Goal: Task Accomplishment & Management: Complete application form

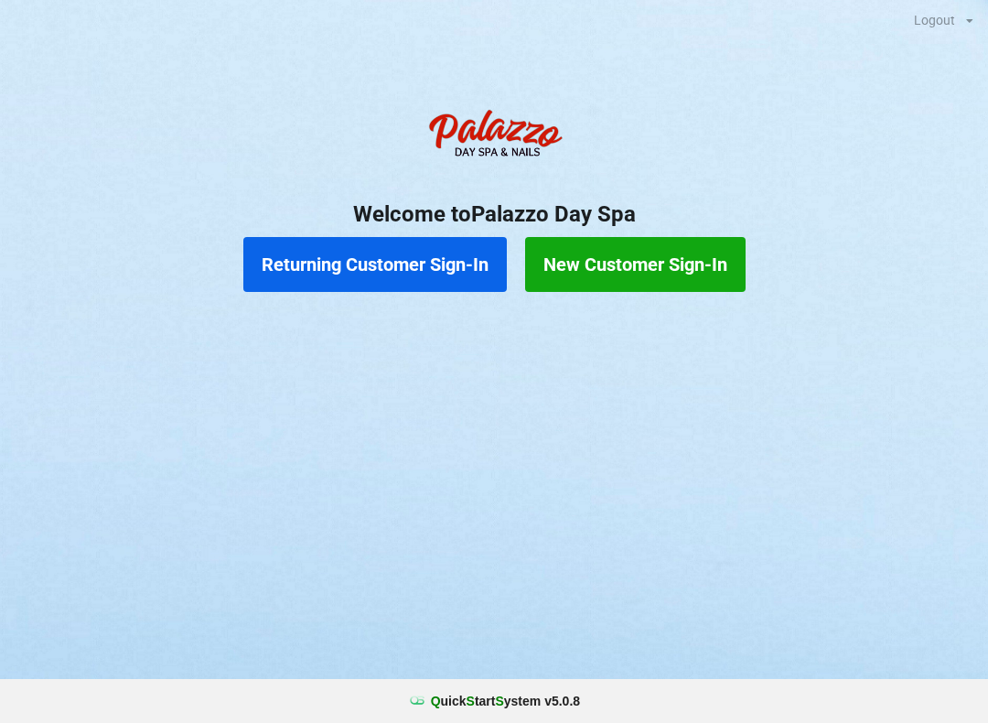
scroll to position [4, 5]
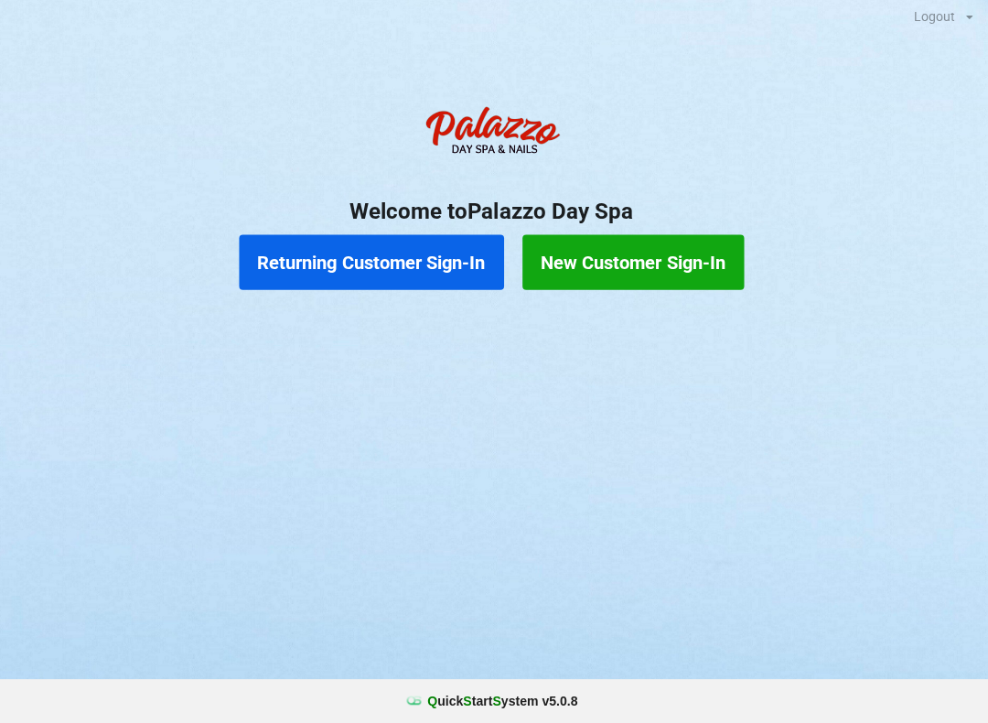
click at [316, 265] on button "Returning Customer Sign-In" at bounding box center [374, 264] width 263 height 55
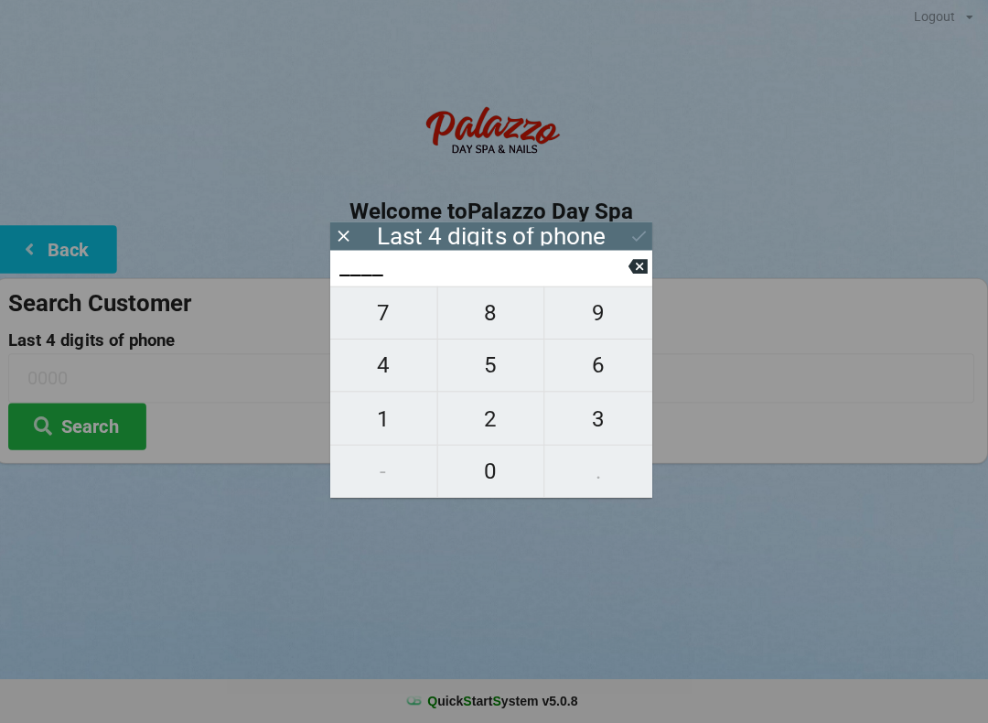
click at [586, 433] on span "3" at bounding box center [600, 420] width 107 height 38
type input "3___"
click at [457, 423] on span "2" at bounding box center [494, 420] width 106 height 38
type input "32__"
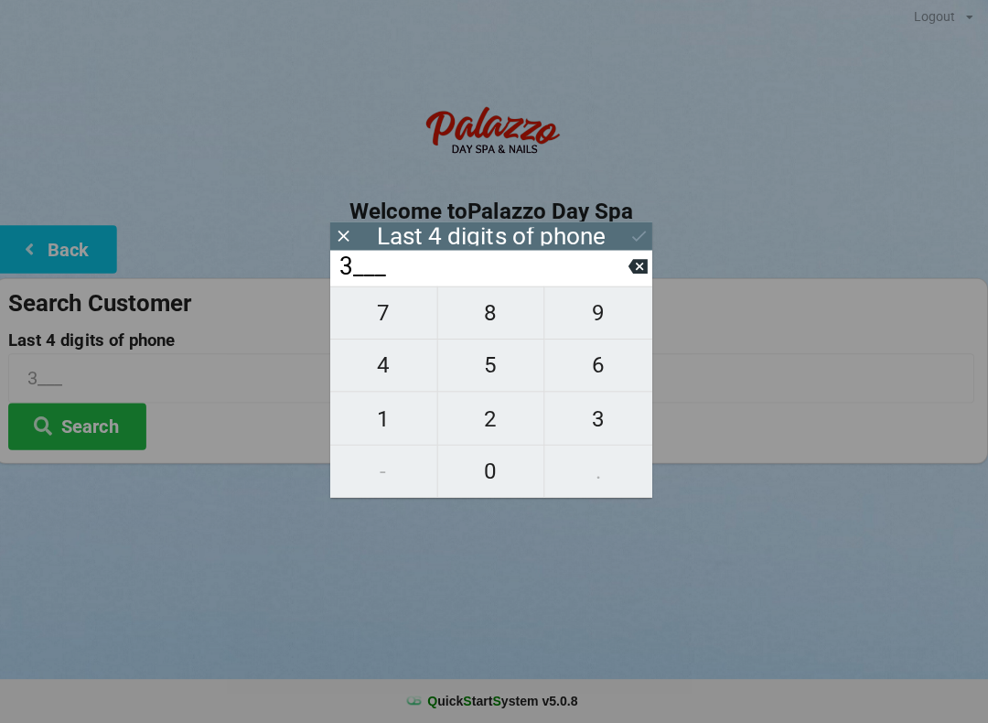
type input "32__"
click at [360, 422] on span "1" at bounding box center [387, 420] width 106 height 38
type input "321_"
click at [486, 419] on span "2" at bounding box center [494, 420] width 106 height 38
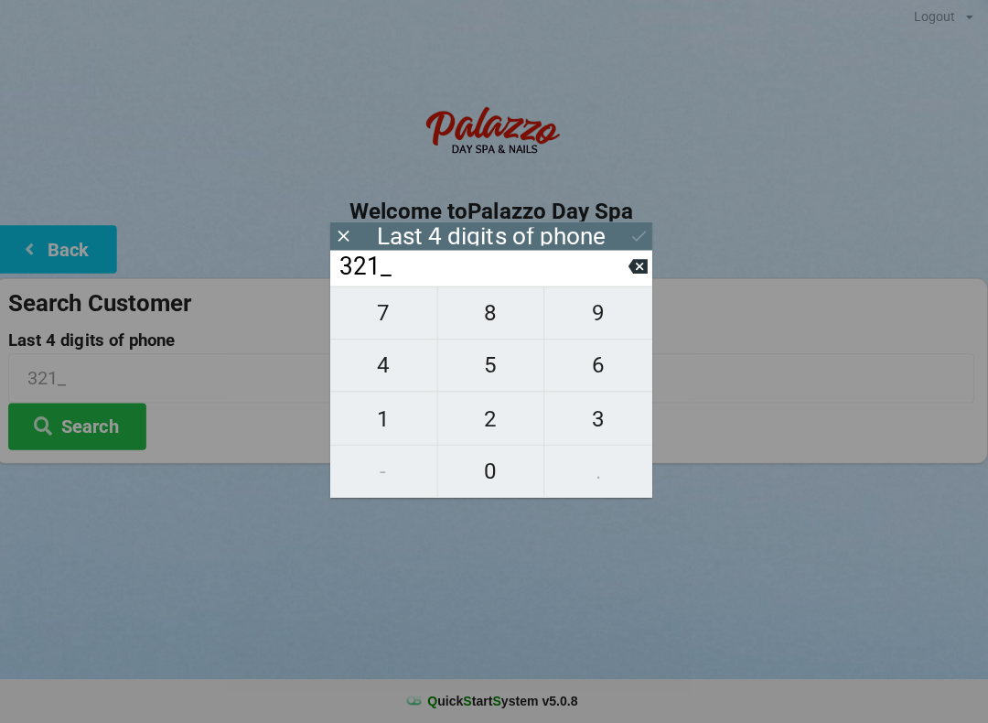
type input "3212"
click at [587, 315] on div "7 8 9 4 5 6 1 2 3 - 0 ." at bounding box center [494, 393] width 320 height 210
click at [479, 364] on div "7 8 9 4 5 6 1 2 3 - 0 ." at bounding box center [494, 393] width 320 height 210
click at [636, 264] on icon at bounding box center [639, 269] width 19 height 15
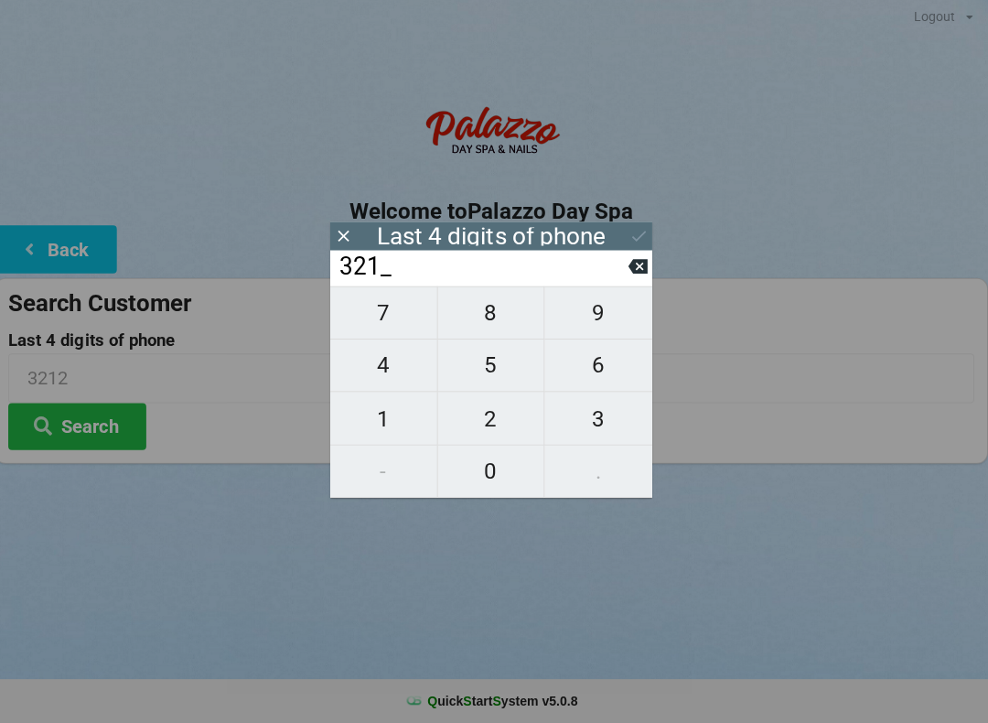
click at [486, 415] on span "2" at bounding box center [494, 420] width 106 height 38
click at [595, 318] on div "7 8 9 4 5 6 1 2 3 - 0 ." at bounding box center [494, 393] width 320 height 210
click at [470, 371] on div "7 8 9 4 5 6 1 2 3 - 0 ." at bounding box center [494, 393] width 320 height 210
click at [634, 278] on icon at bounding box center [639, 268] width 19 height 19
click at [630, 275] on icon at bounding box center [639, 269] width 19 height 15
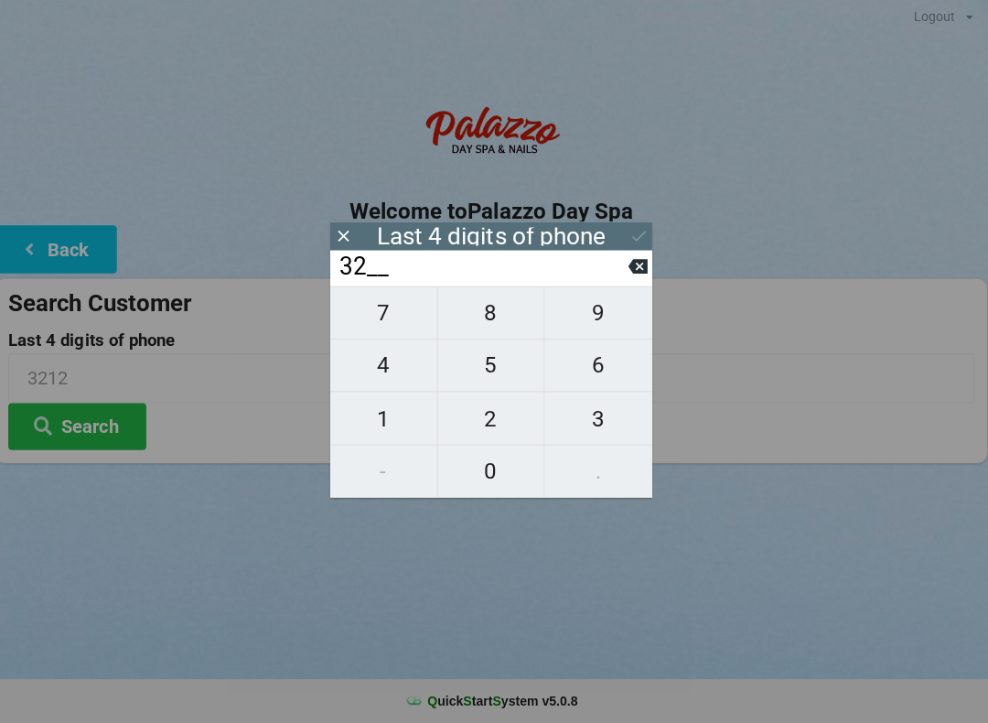
click at [622, 269] on input "32__" at bounding box center [485, 268] width 289 height 29
click at [630, 270] on icon at bounding box center [639, 268] width 19 height 19
click at [623, 270] on input "3___" at bounding box center [485, 268] width 289 height 29
click at [619, 268] on input "3___" at bounding box center [485, 268] width 289 height 29
click at [603, 266] on input "3___" at bounding box center [485, 268] width 289 height 29
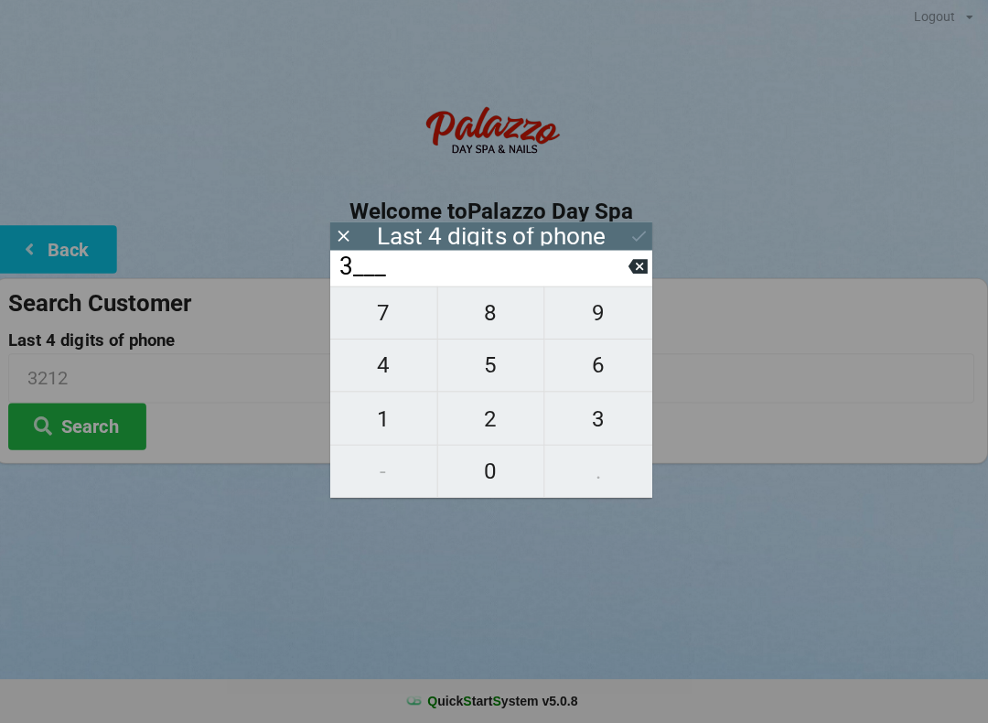
click at [634, 276] on icon at bounding box center [639, 269] width 19 height 15
click at [591, 370] on span "6" at bounding box center [600, 367] width 107 height 38
type input "6___"
click at [477, 461] on span "0" at bounding box center [494, 472] width 106 height 38
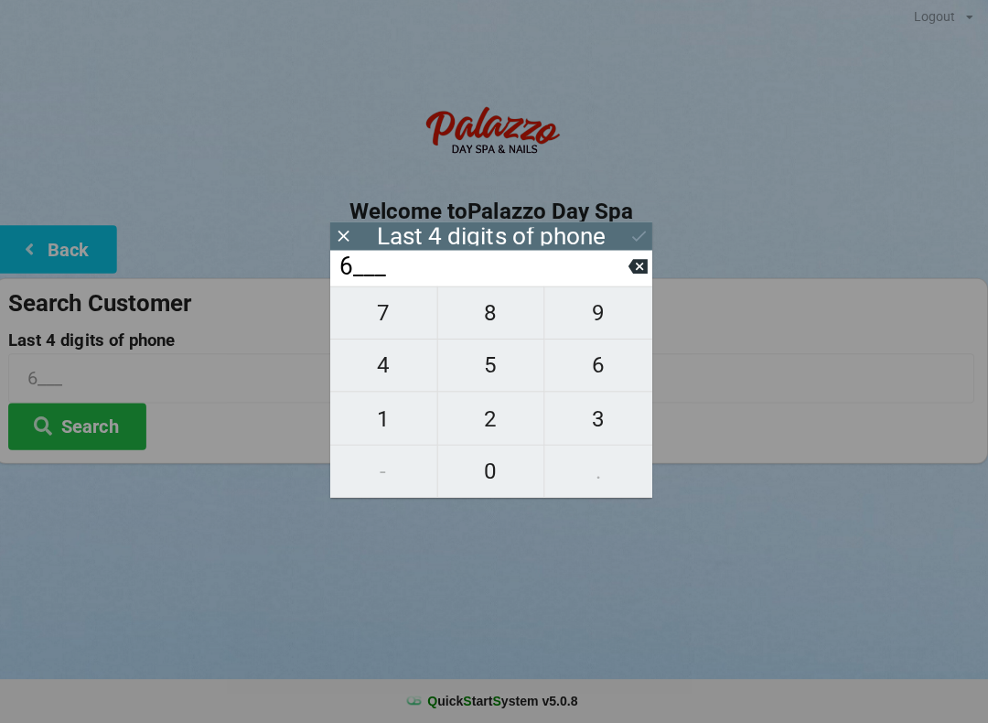
type input "60__"
click at [488, 326] on span "8" at bounding box center [494, 314] width 106 height 38
type input "608_"
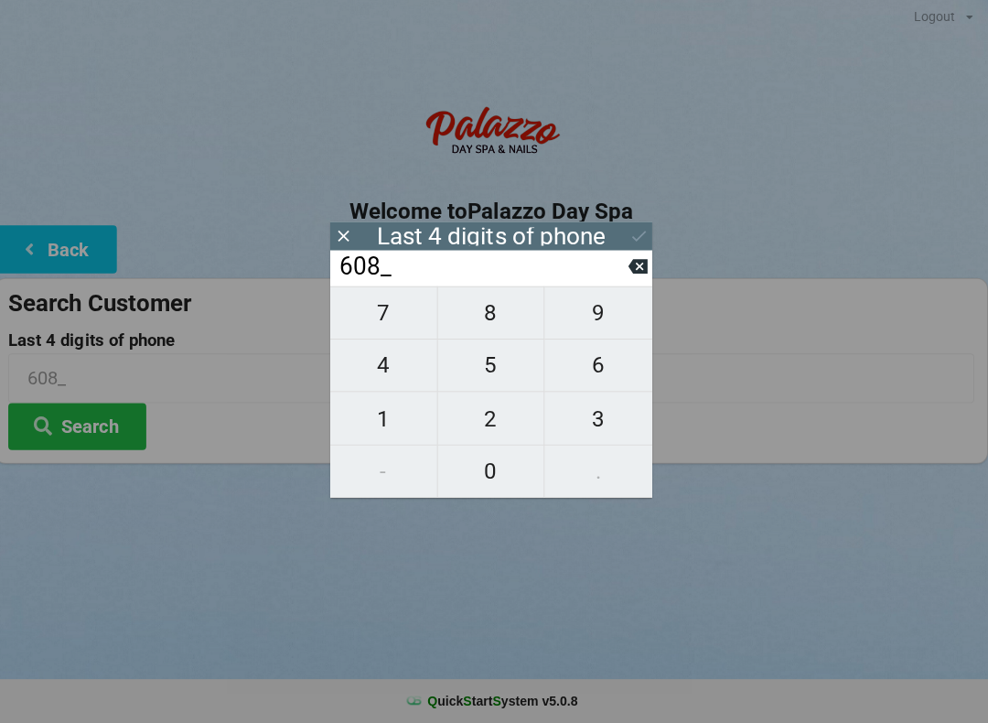
click at [586, 321] on span "9" at bounding box center [600, 314] width 107 height 38
type input "6089"
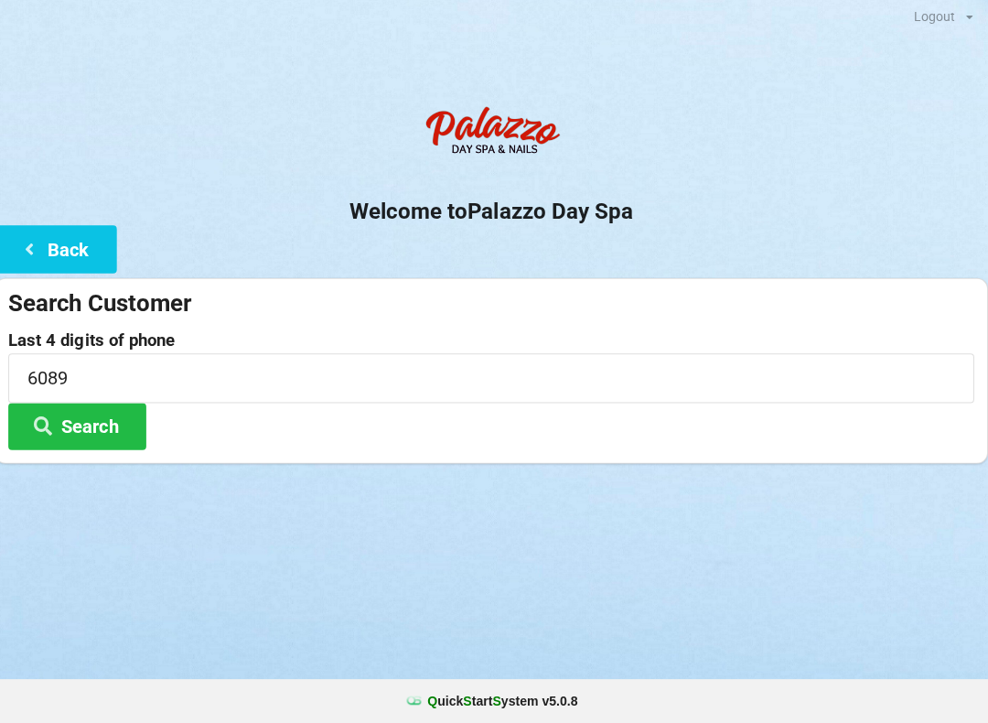
click at [738, 326] on form "Search Customer Last 4 digits of phone 6089 Search" at bounding box center [494, 370] width 960 height 161
click at [88, 412] on button "Search" at bounding box center [82, 427] width 137 height 47
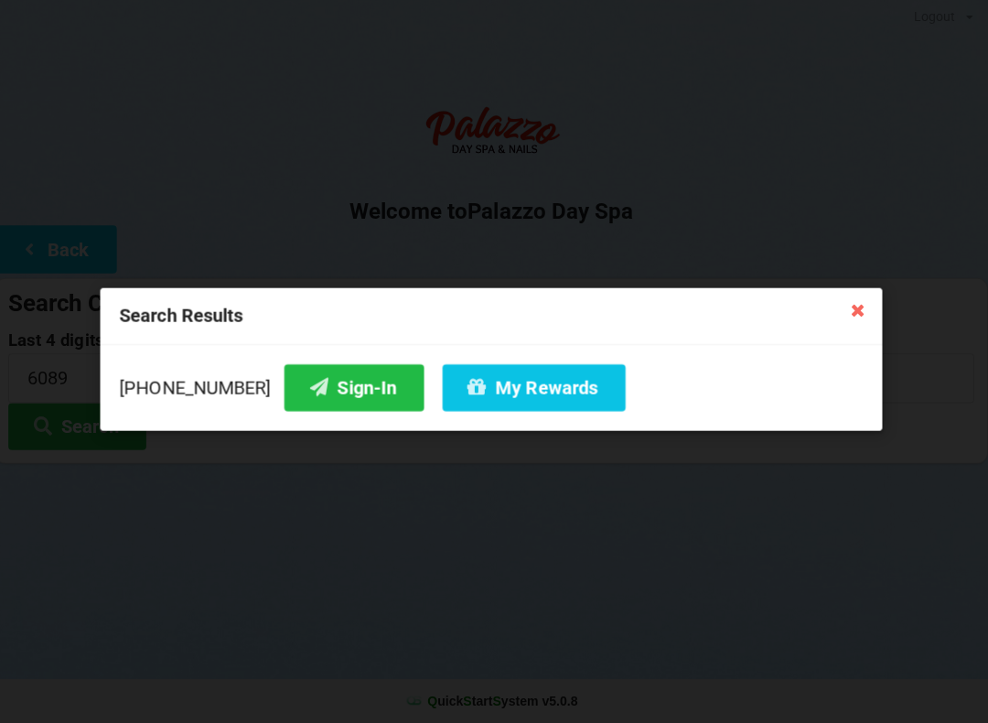
click at [301, 400] on button "Sign-In" at bounding box center [357, 389] width 139 height 47
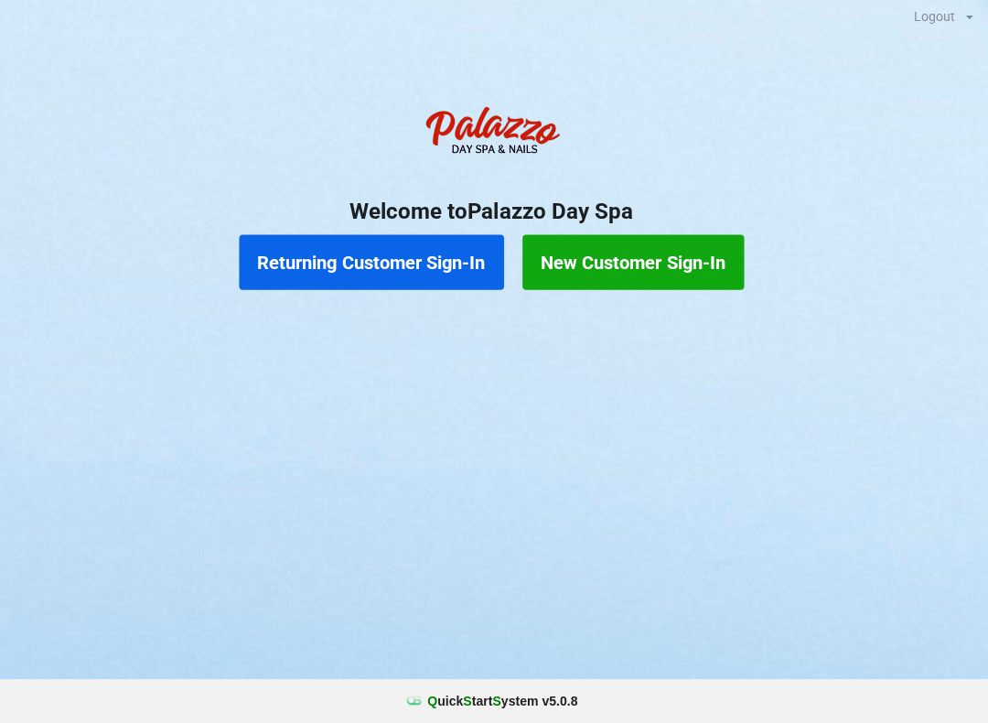
click at [379, 263] on button "Returning Customer Sign-In" at bounding box center [374, 264] width 263 height 55
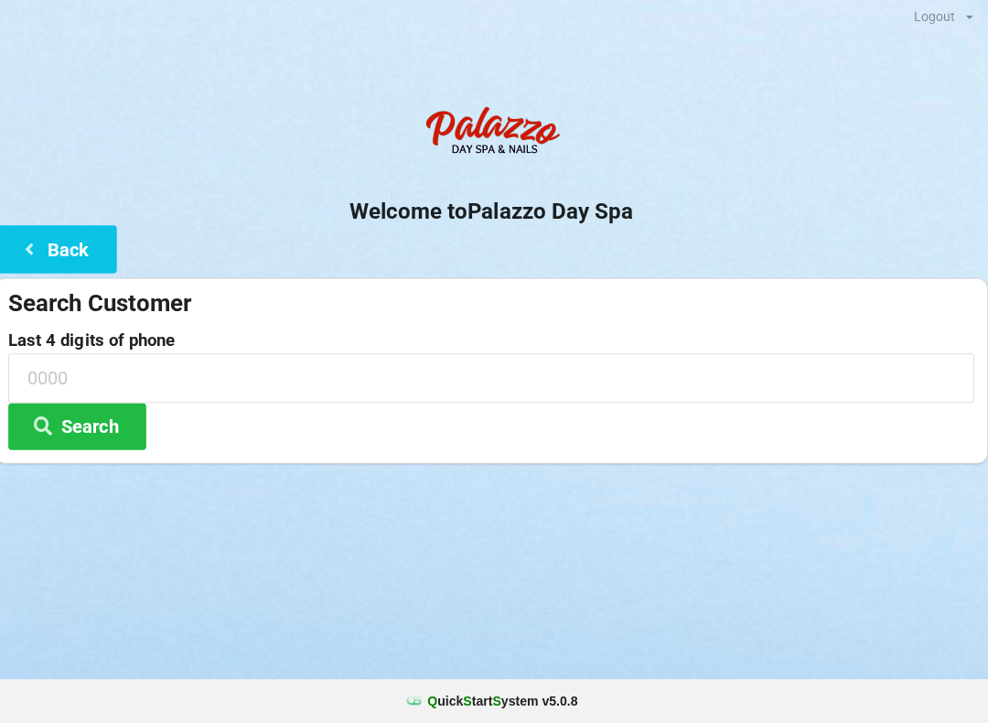
click at [97, 434] on button "Search" at bounding box center [82, 427] width 137 height 47
click at [82, 263] on button "Back" at bounding box center [61, 251] width 122 height 47
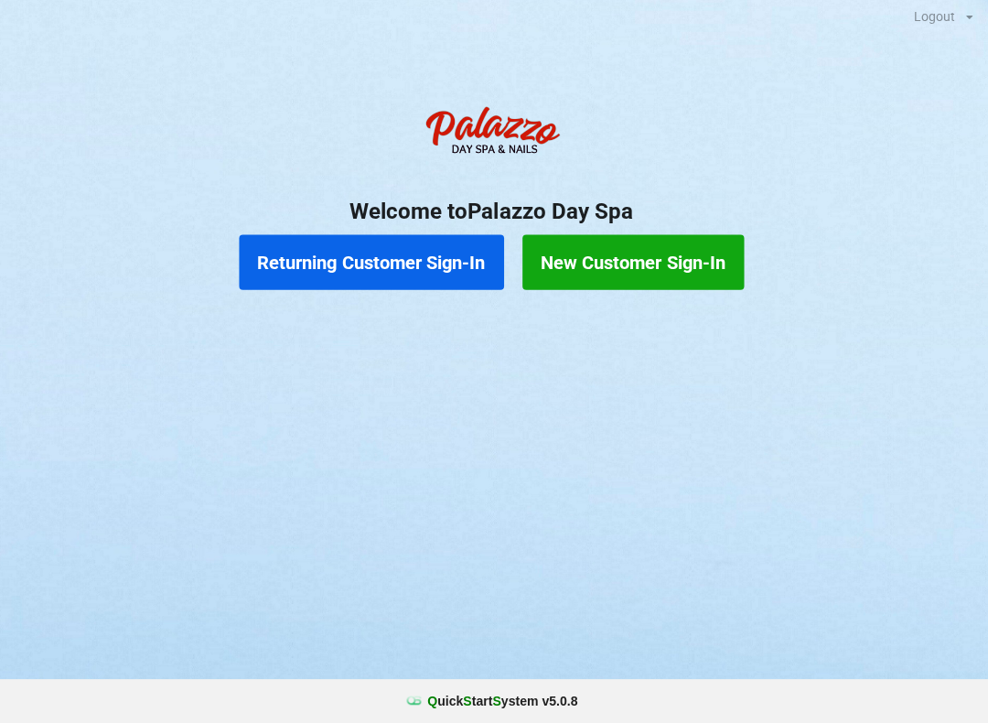
click at [403, 270] on button "Returning Customer Sign-In" at bounding box center [374, 264] width 263 height 55
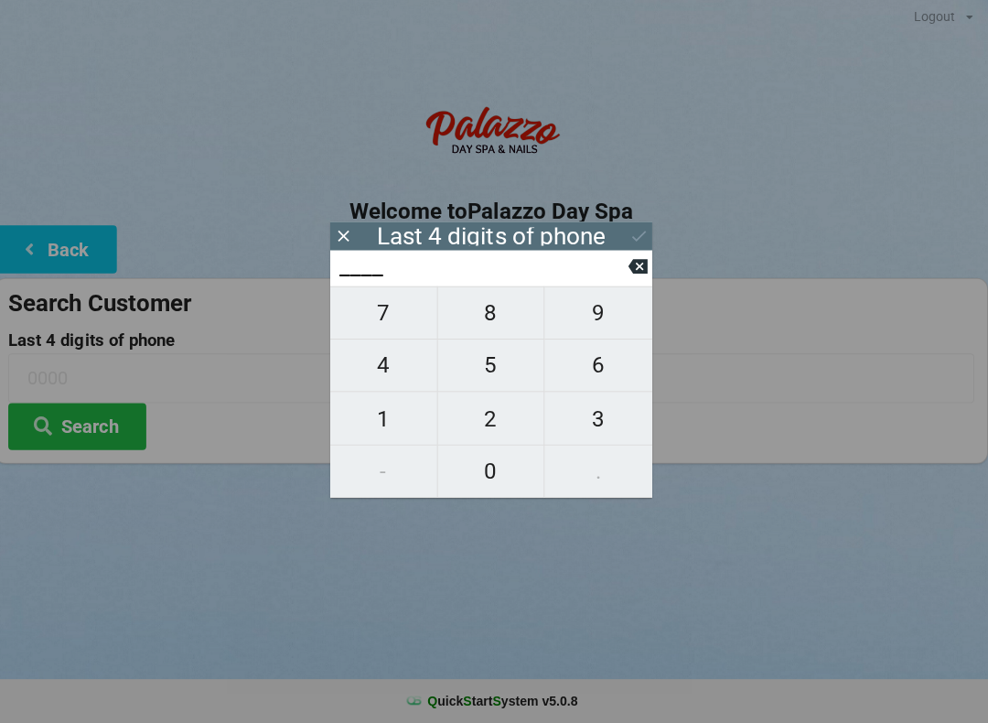
click at [490, 372] on span "5" at bounding box center [494, 367] width 106 height 38
type input "5___"
click at [602, 373] on span "6" at bounding box center [600, 367] width 107 height 38
type input "56__"
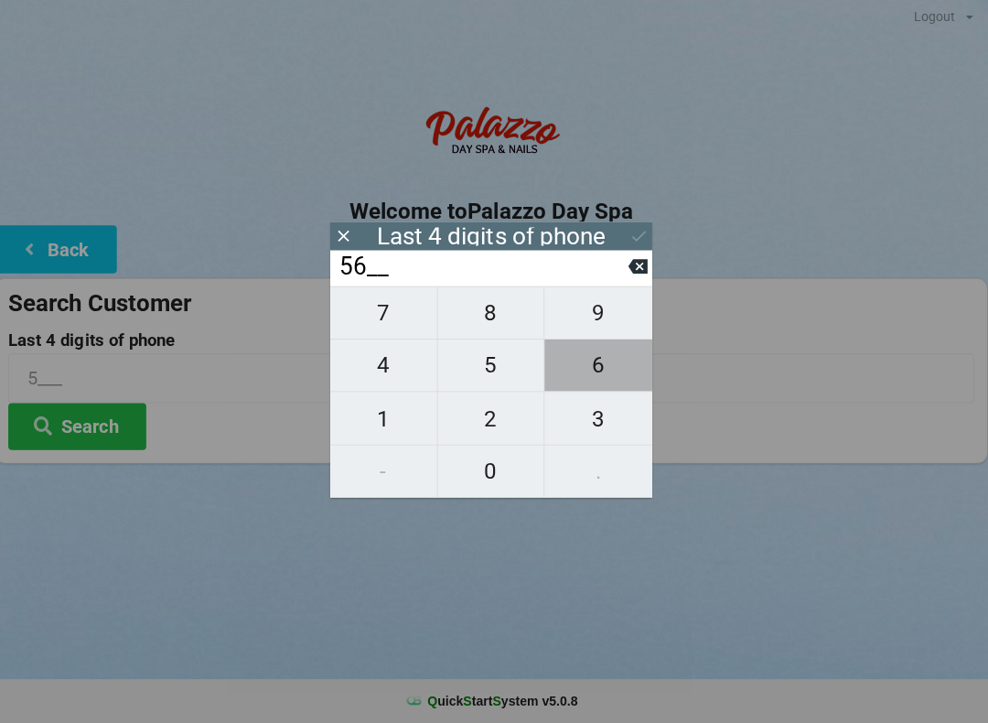
type input "56__"
click at [604, 370] on span "6" at bounding box center [600, 367] width 107 height 38
type input "566_"
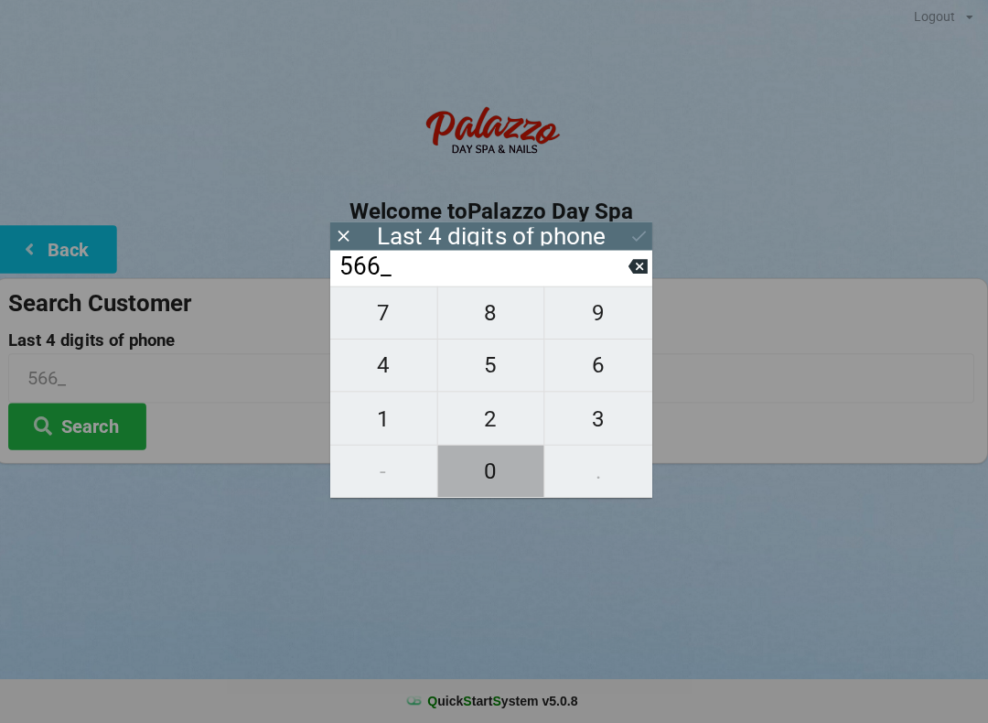
click at [496, 483] on span "0" at bounding box center [494, 472] width 106 height 38
type input "5660"
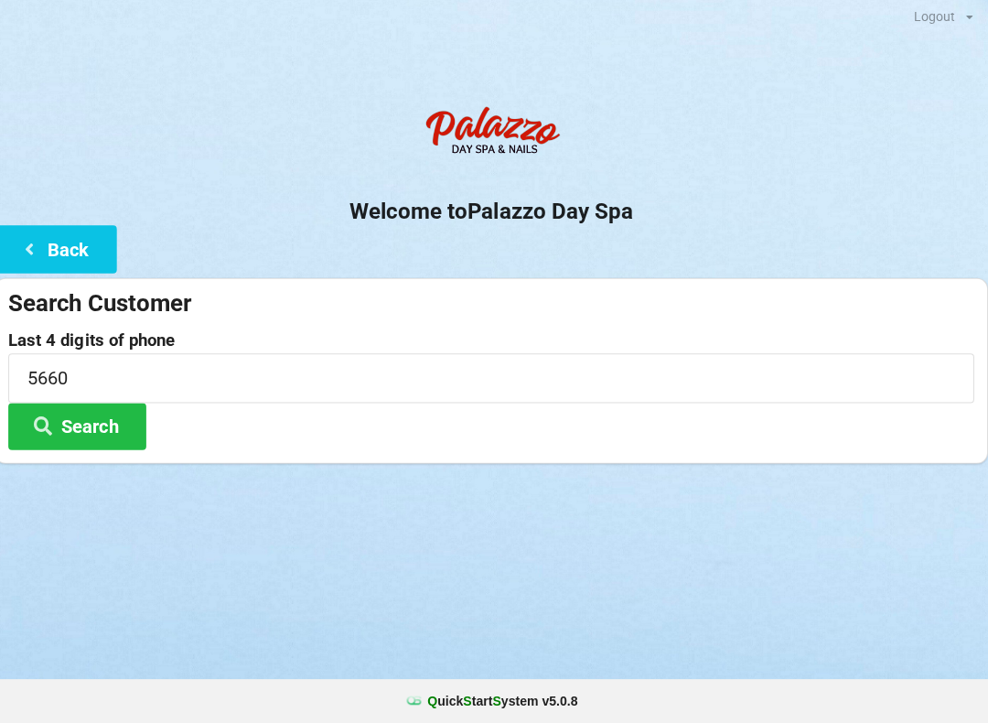
click at [121, 429] on button "Search" at bounding box center [82, 427] width 137 height 47
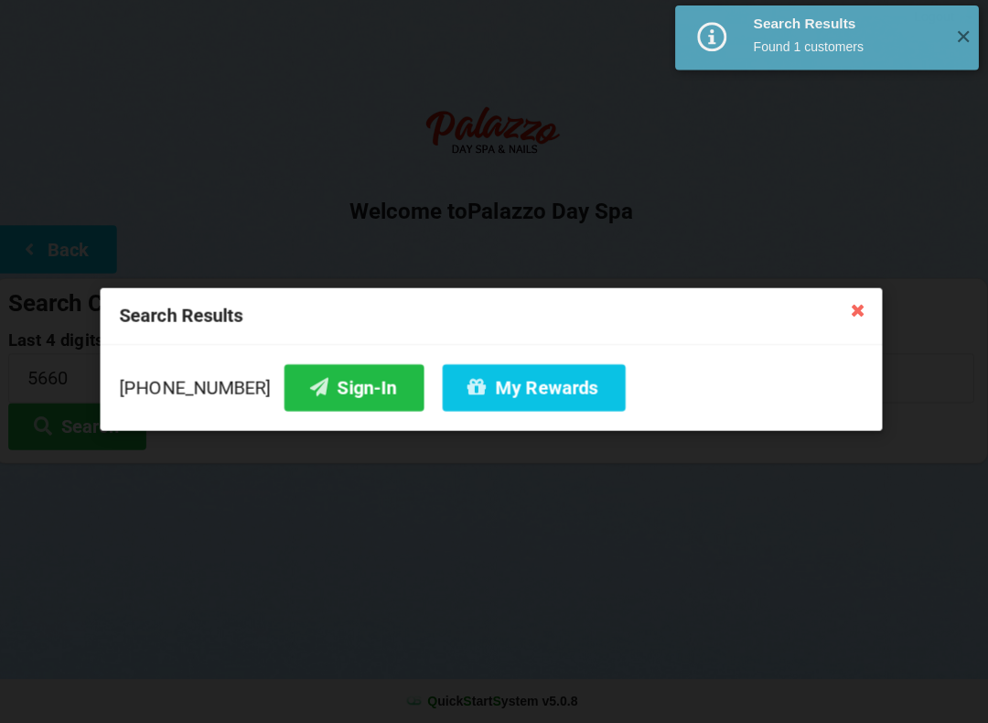
click at [495, 388] on button "My Rewards" at bounding box center [536, 389] width 182 height 47
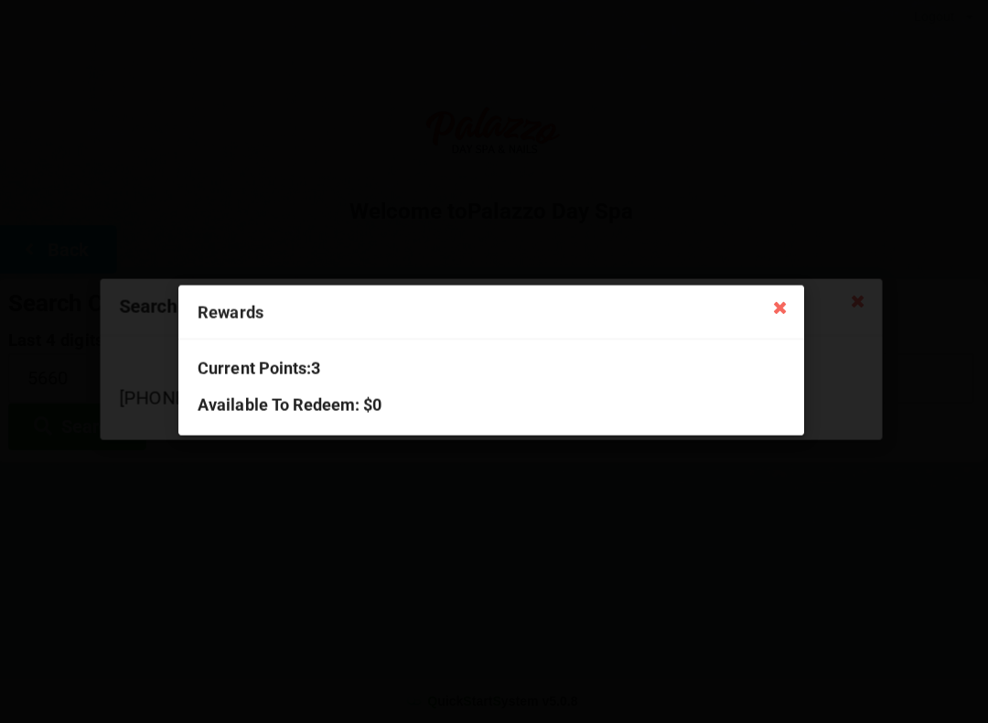
click at [774, 309] on icon at bounding box center [781, 308] width 29 height 29
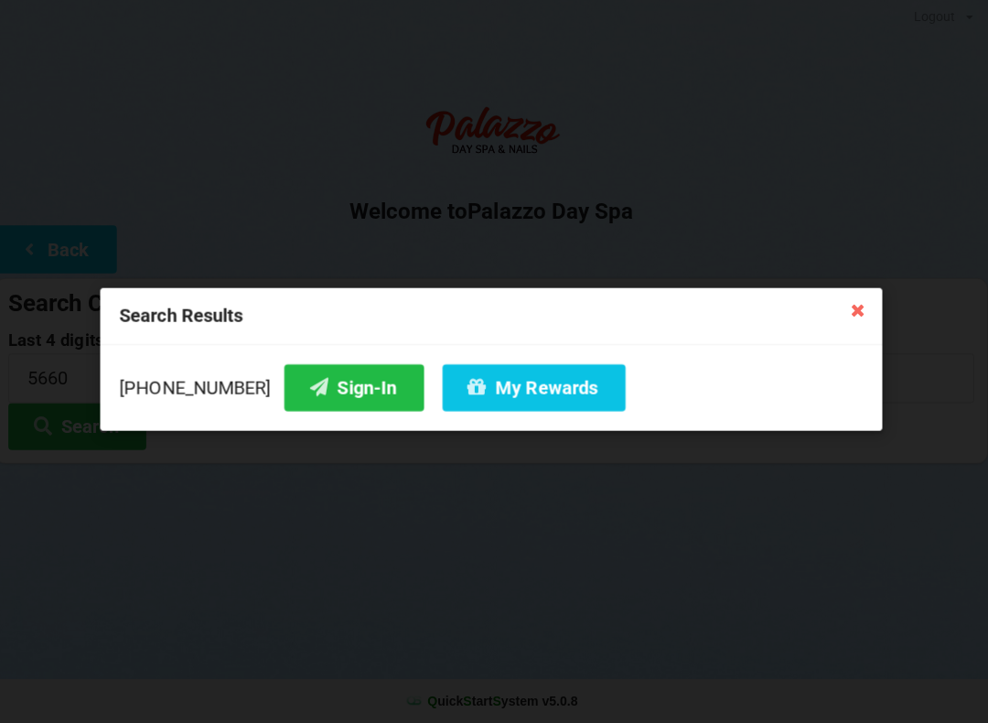
click at [853, 306] on icon at bounding box center [858, 310] width 29 height 29
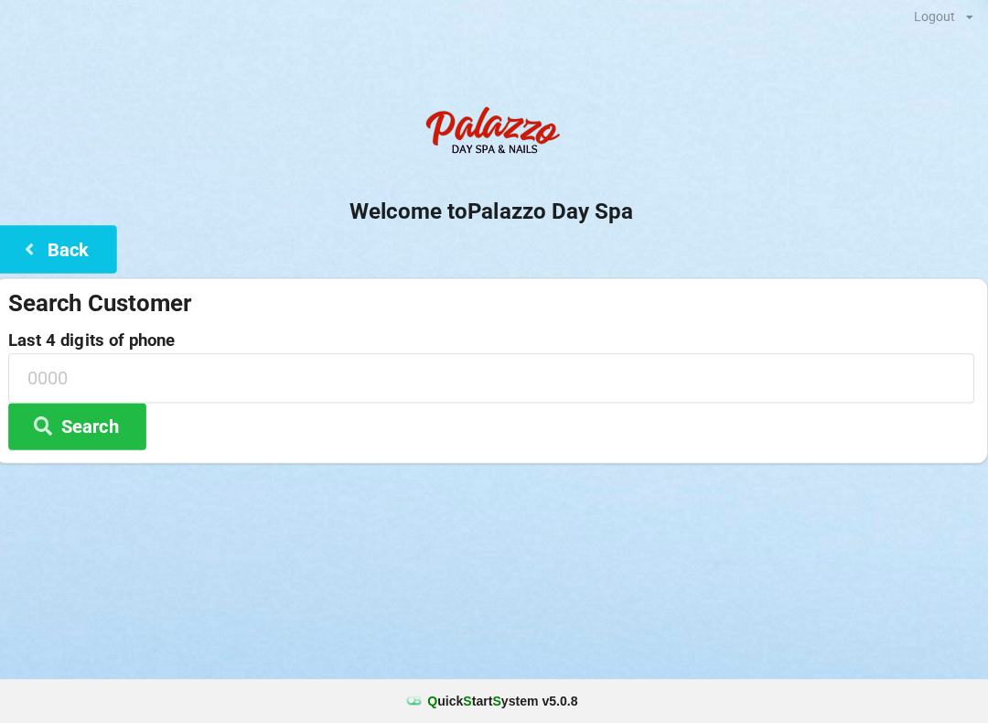
click at [85, 250] on button "Back" at bounding box center [61, 251] width 122 height 47
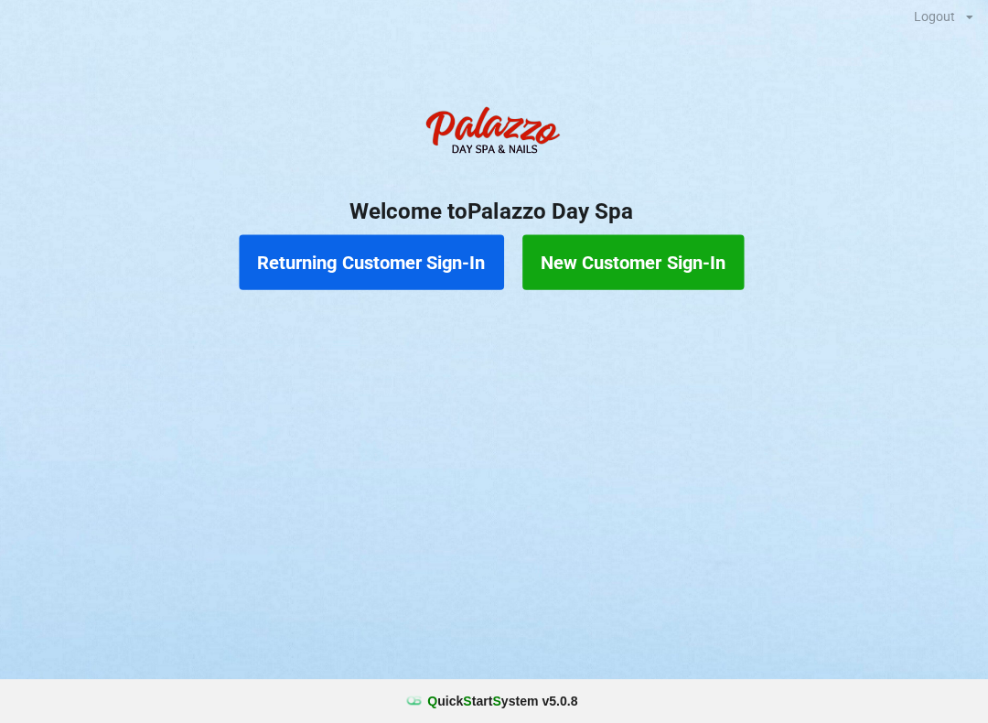
click at [370, 271] on button "Returning Customer Sign-In" at bounding box center [374, 264] width 263 height 55
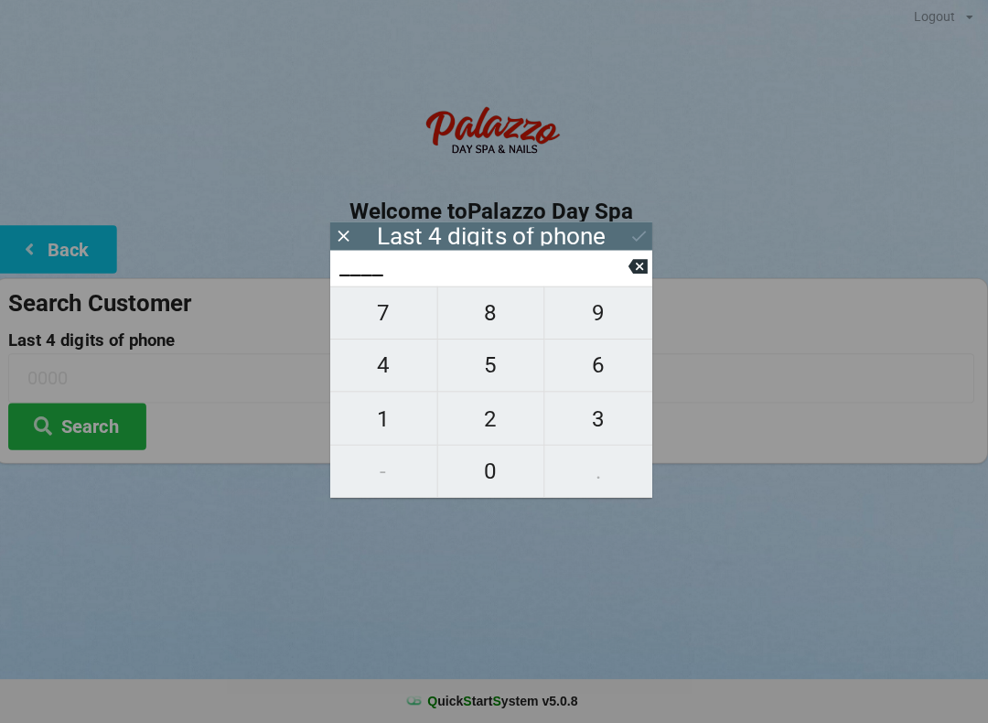
click at [390, 366] on span "4" at bounding box center [387, 367] width 106 height 38
type input "4___"
click at [488, 364] on span "5" at bounding box center [494, 367] width 106 height 38
type input "45__"
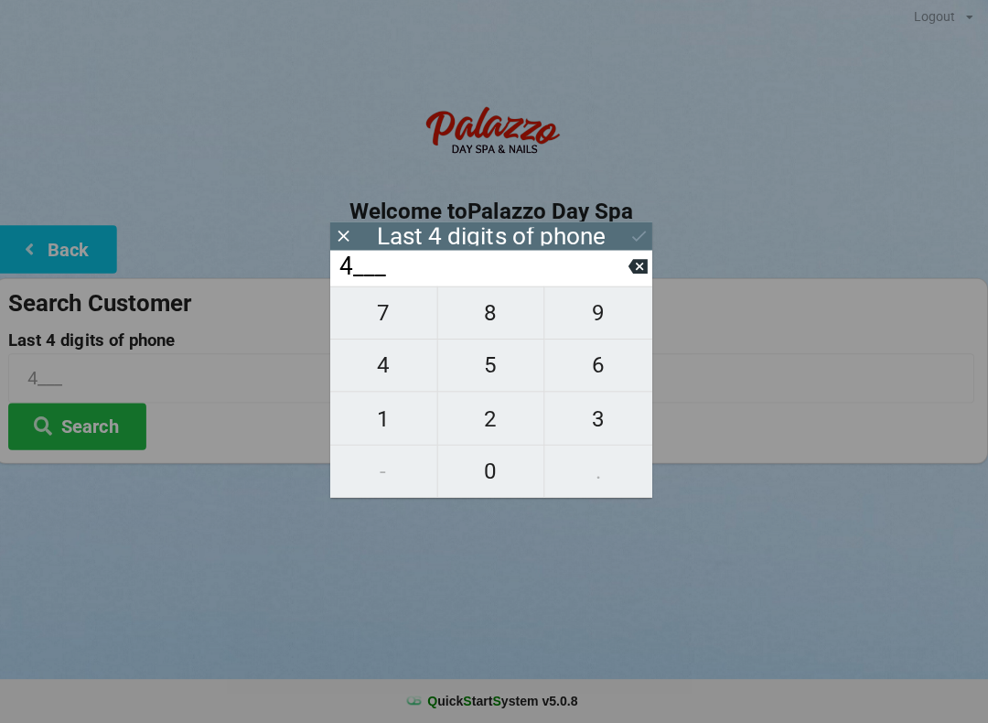
type input "45__"
click at [595, 368] on span "6" at bounding box center [600, 367] width 107 height 38
type input "456_"
click at [599, 369] on span "6" at bounding box center [600, 367] width 107 height 38
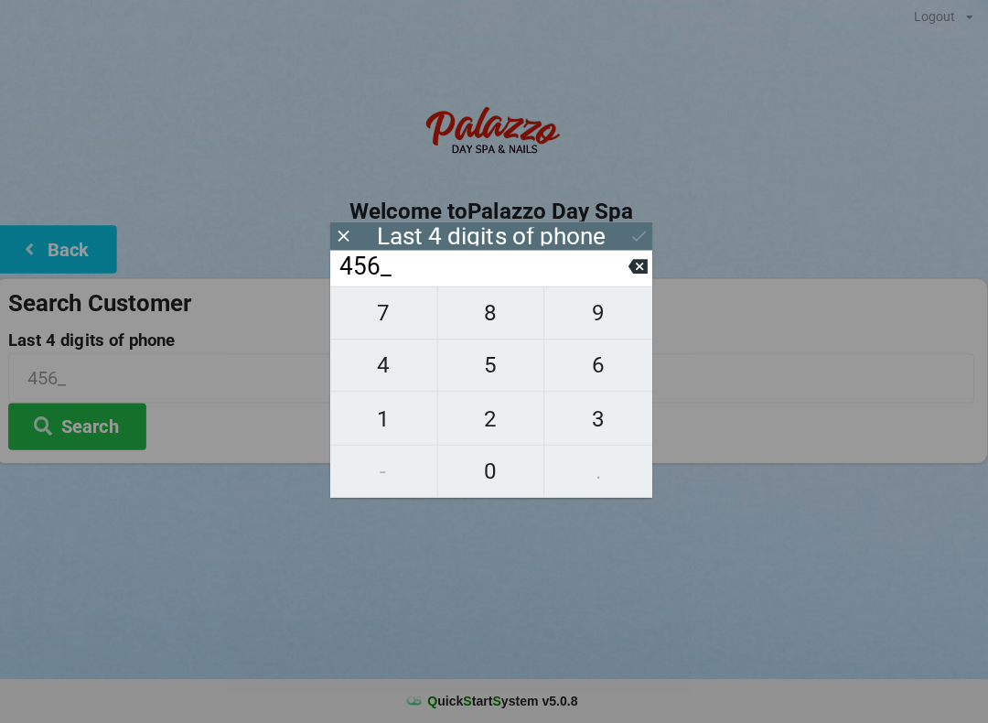
type input "4566"
click at [631, 235] on icon at bounding box center [640, 238] width 19 height 19
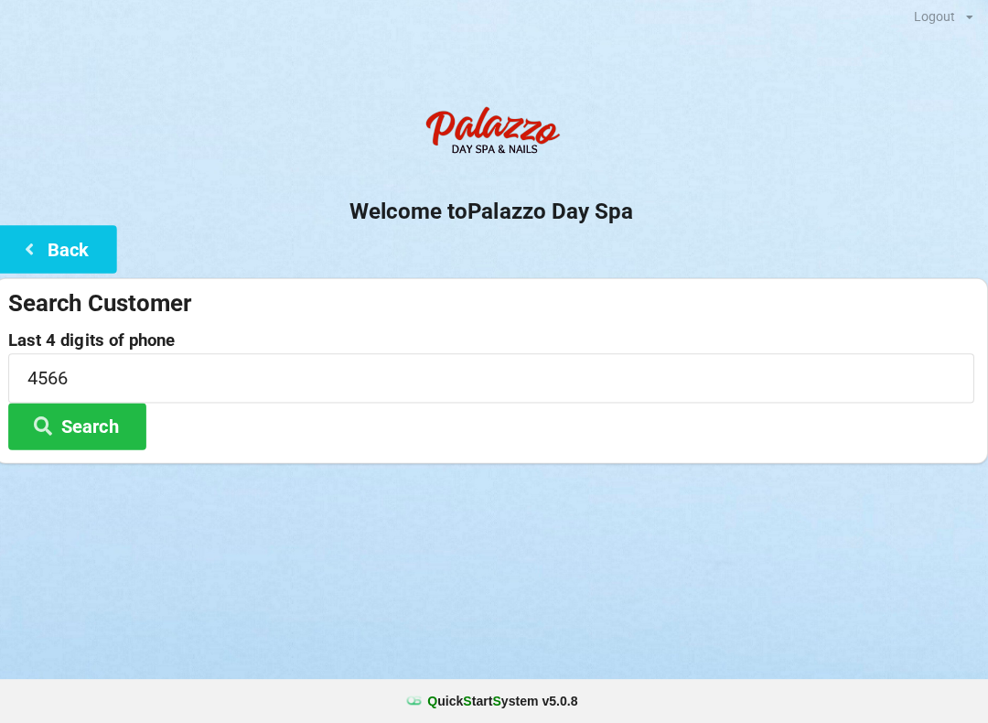
click at [81, 410] on button "Search" at bounding box center [82, 427] width 137 height 47
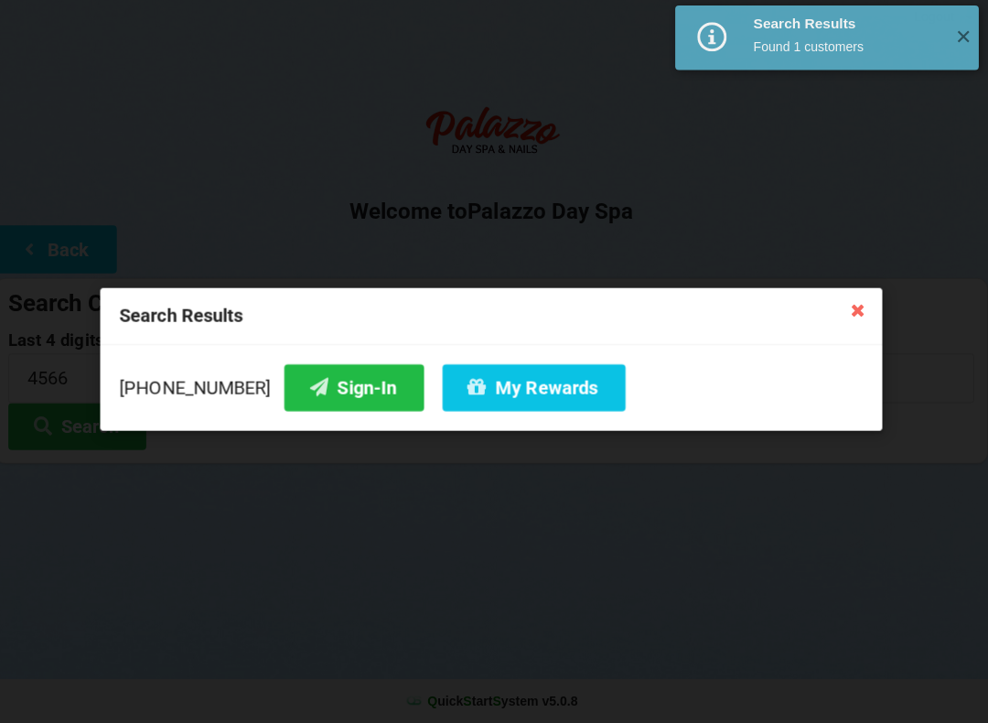
click at [324, 386] on button "Sign-In" at bounding box center [357, 389] width 139 height 47
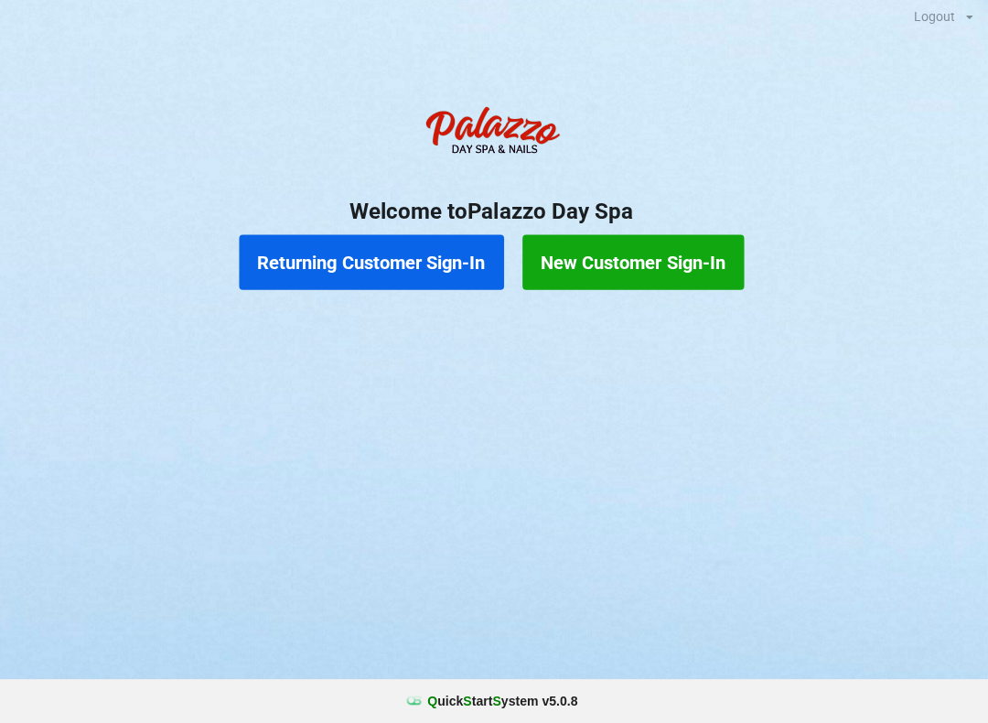
click at [633, 259] on button "New Customer Sign-In" at bounding box center [635, 264] width 220 height 55
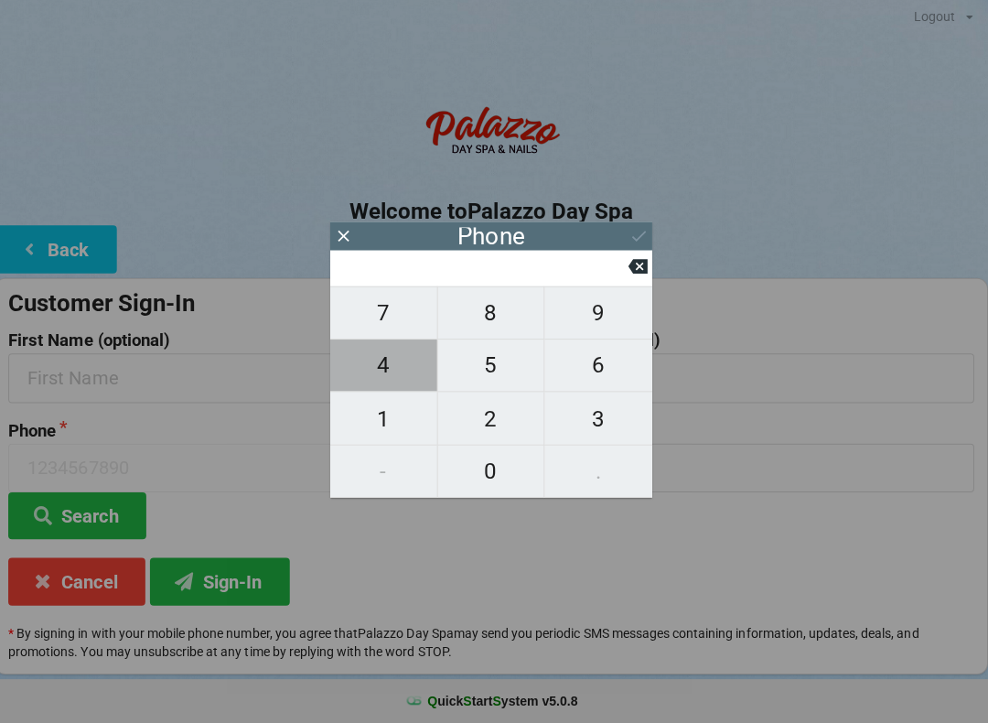
click at [402, 373] on span "4" at bounding box center [387, 367] width 106 height 38
type input "4"
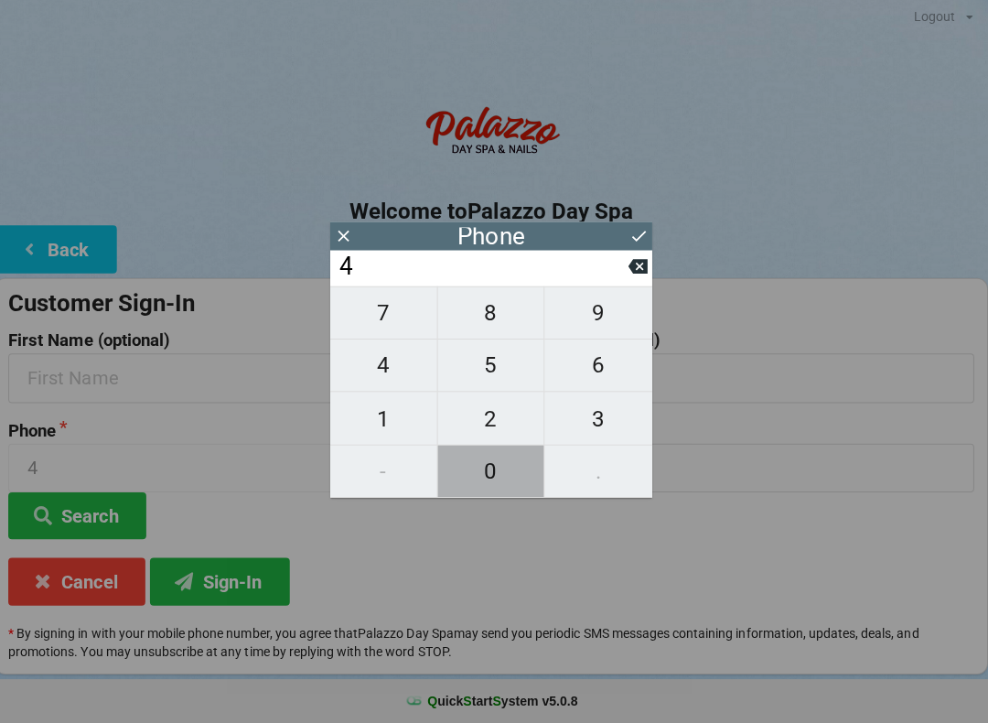
click at [512, 466] on span "0" at bounding box center [494, 472] width 106 height 38
type input "40"
click at [388, 323] on span "7" at bounding box center [387, 314] width 106 height 38
type input "407"
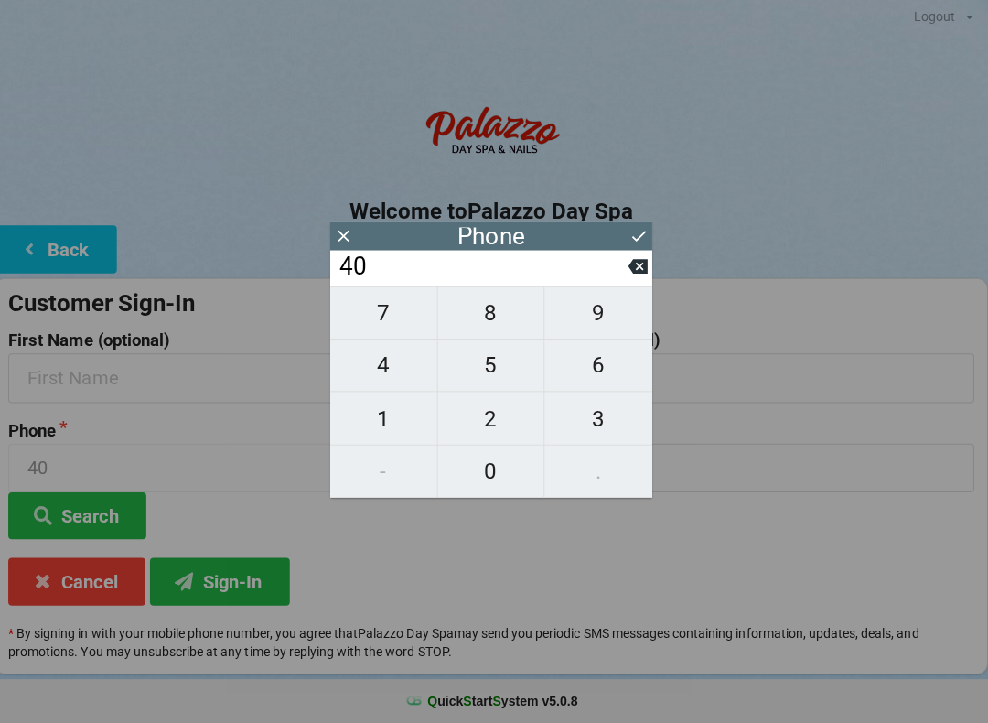
type input "407"
click at [385, 321] on span "7" at bounding box center [387, 314] width 106 height 38
type input "4077"
click at [503, 373] on span "5" at bounding box center [494, 367] width 106 height 38
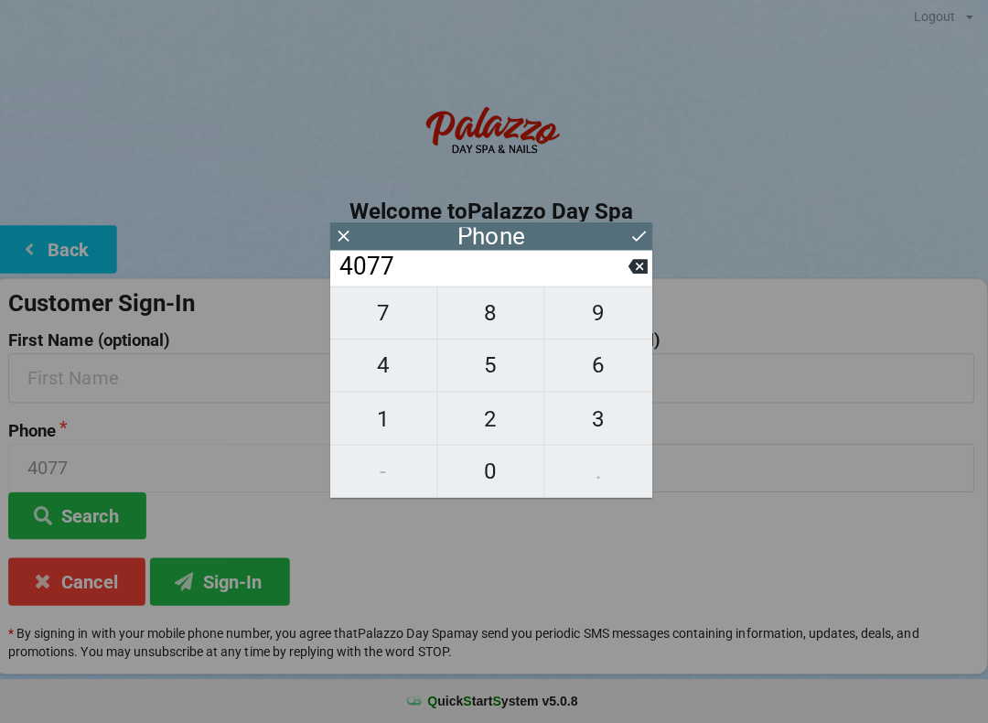
type input "40775"
click at [390, 422] on span "1" at bounding box center [387, 420] width 106 height 38
type input "407751"
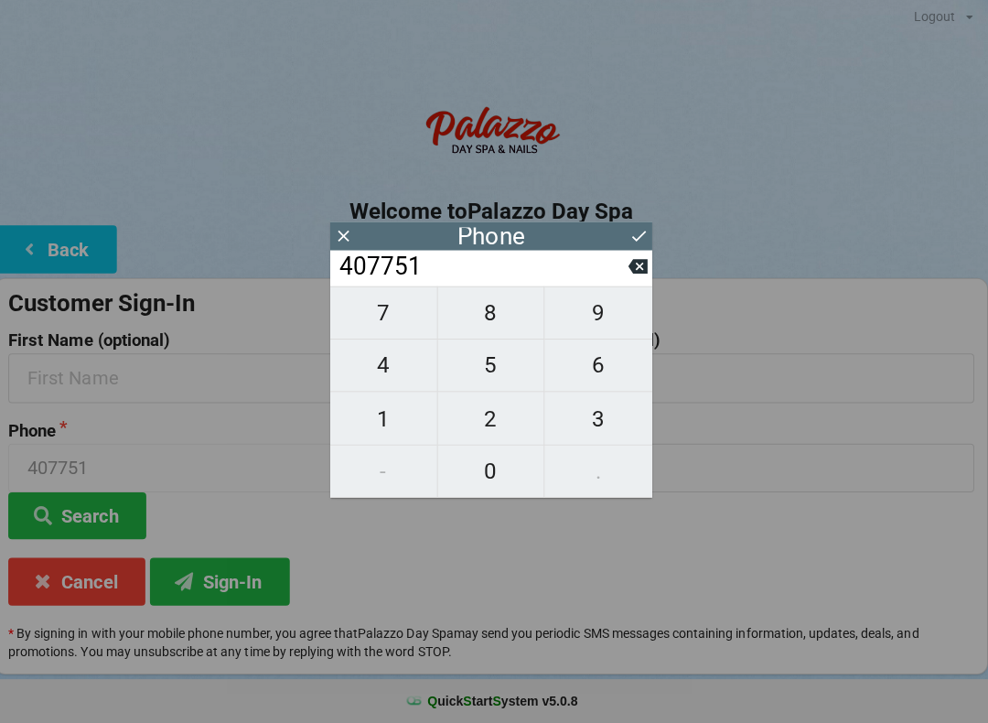
click at [496, 470] on span "0" at bounding box center [494, 472] width 106 height 38
type input "4077510"
click at [501, 393] on button "5" at bounding box center [494, 367] width 107 height 52
type input "40775105"
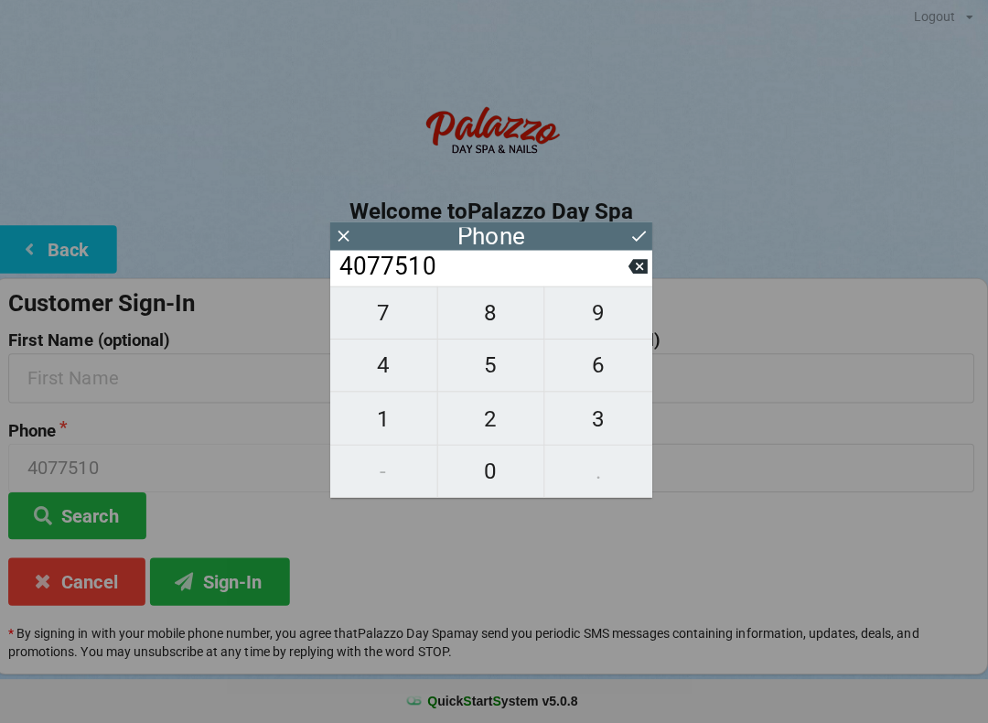
type input "40775105"
click at [384, 420] on span "1" at bounding box center [387, 420] width 106 height 38
type input "407751051"
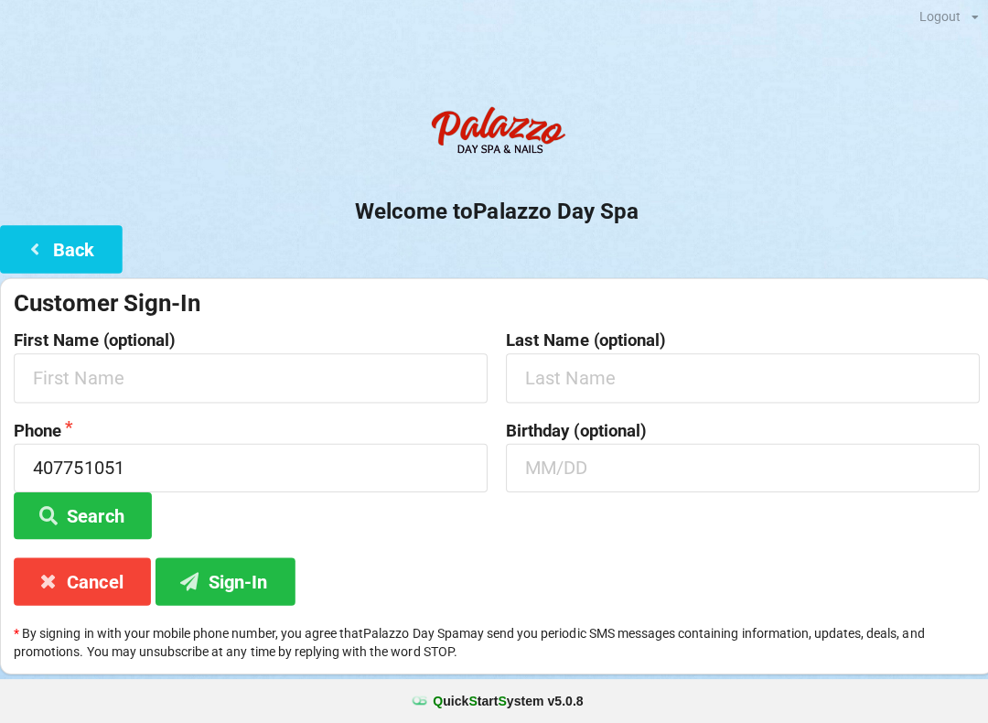
click at [245, 574] on button "Sign-In" at bounding box center [224, 581] width 139 height 47
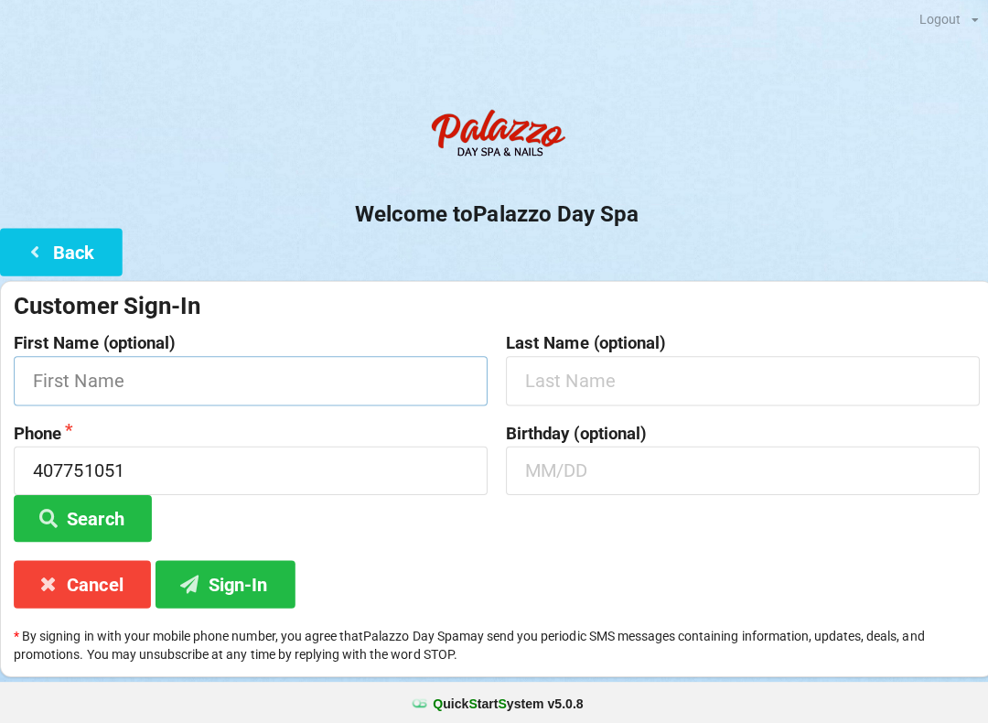
click at [96, 396] on input "text" at bounding box center [249, 379] width 471 height 48
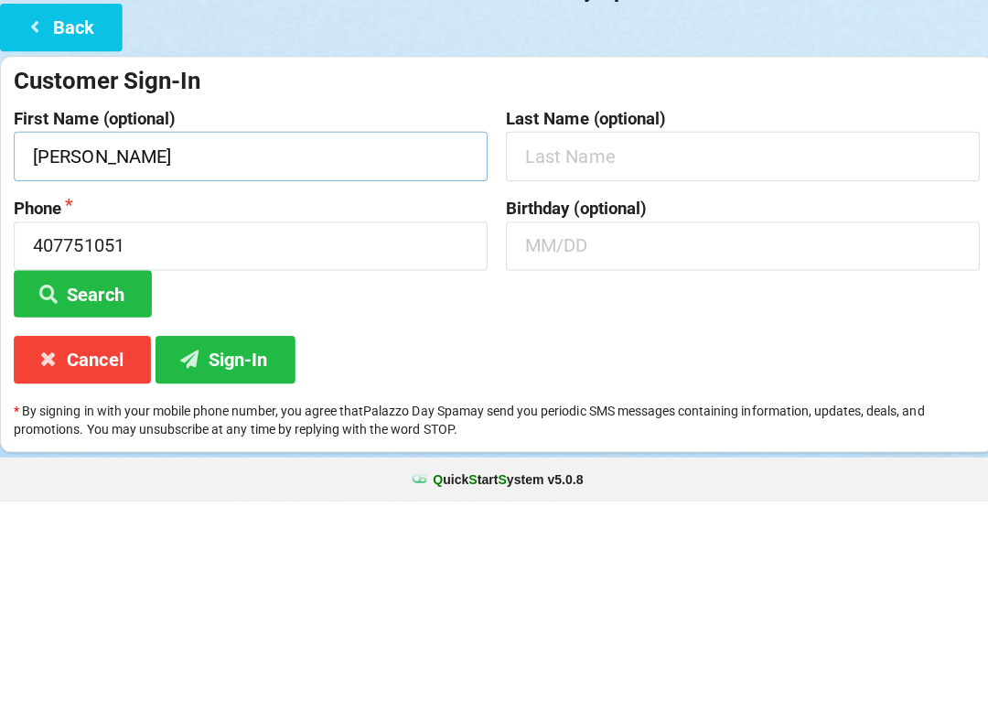
type input "[PERSON_NAME]"
click at [122, 493] on button "Search" at bounding box center [82, 516] width 137 height 47
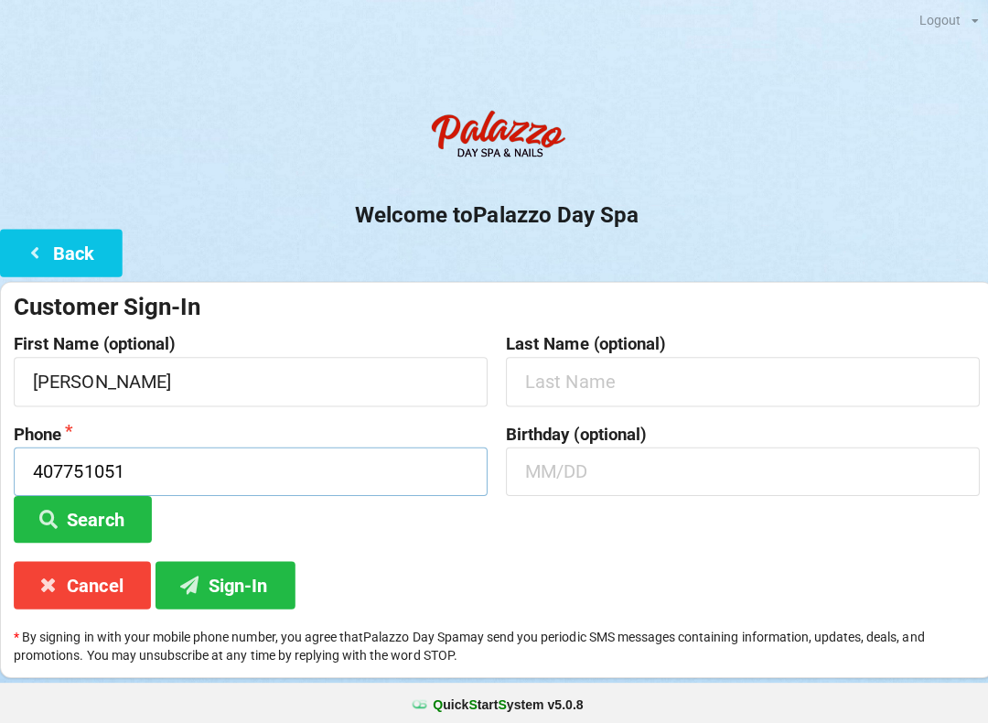
click at [146, 456] on input "407751051" at bounding box center [249, 469] width 471 height 48
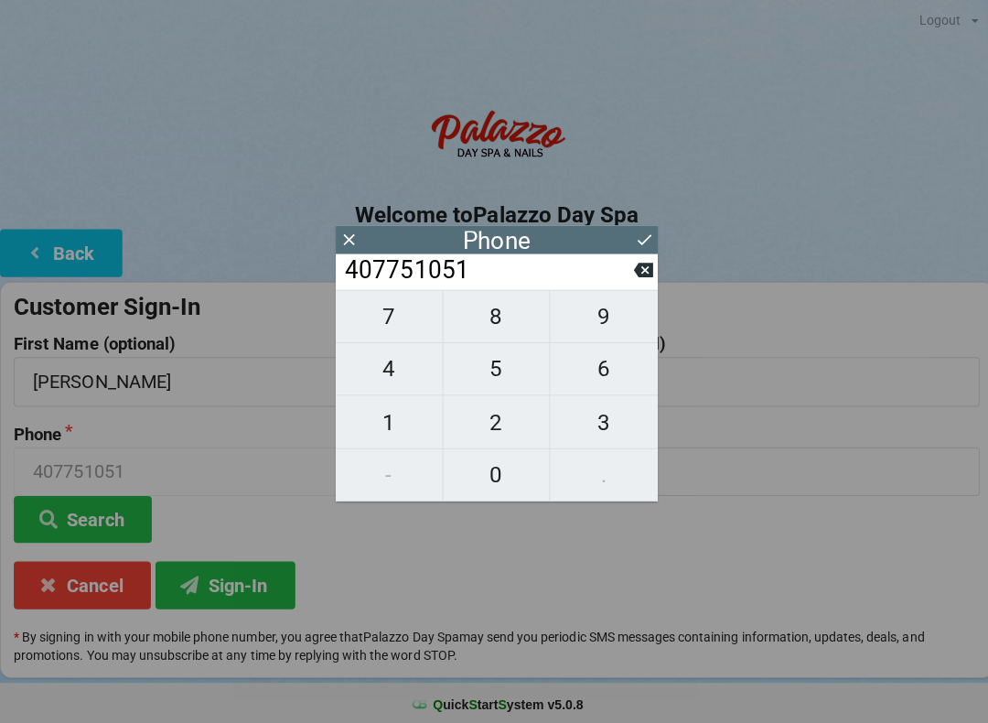
click at [639, 276] on icon at bounding box center [639, 269] width 19 height 15
click at [629, 284] on input "40775105" at bounding box center [485, 268] width 289 height 29
click at [627, 284] on input "40775105" at bounding box center [485, 268] width 289 height 29
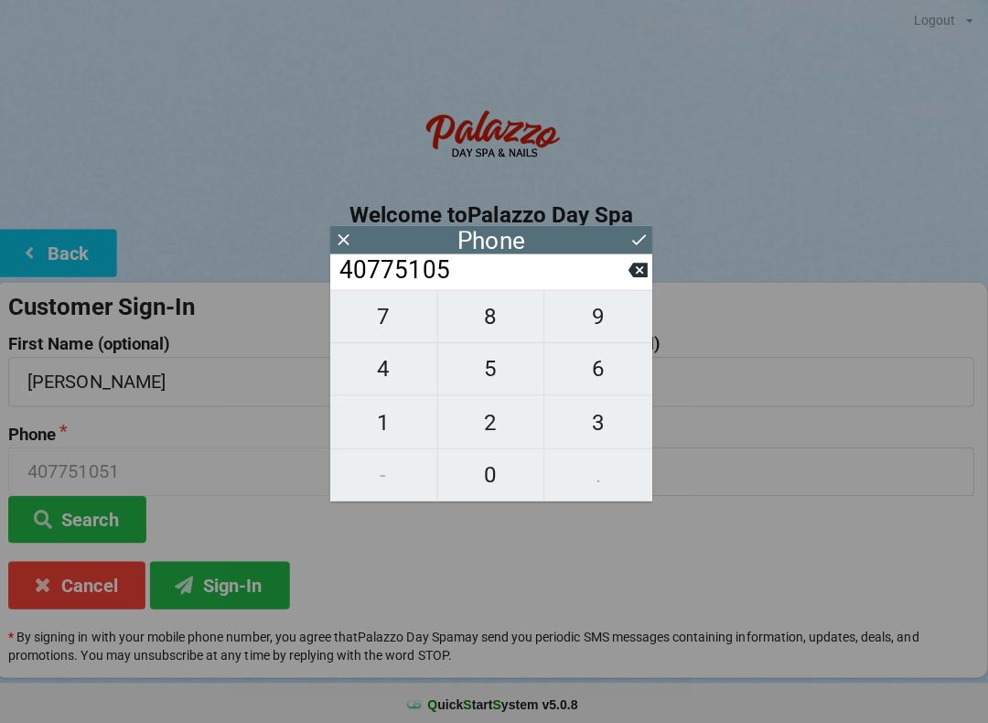
click at [636, 276] on icon at bounding box center [639, 269] width 19 height 15
type input "4077510"
click at [498, 417] on span "2" at bounding box center [494, 420] width 106 height 38
type input "40775102"
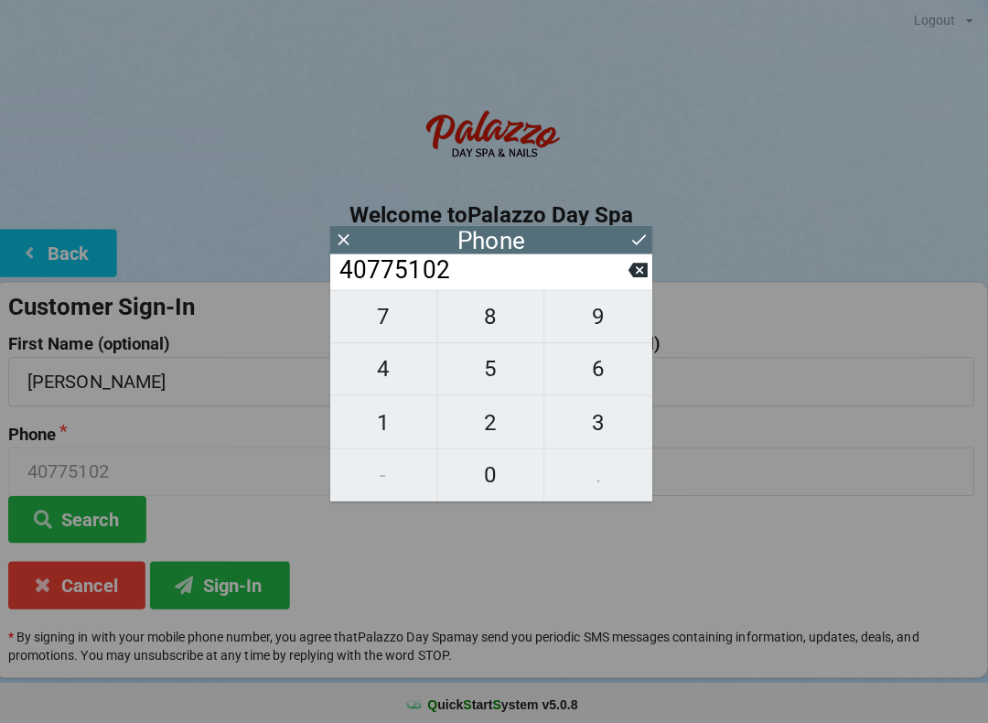
click at [387, 413] on span "1" at bounding box center [387, 420] width 106 height 38
type input "407751021"
click at [594, 332] on span "9" at bounding box center [600, 314] width 107 height 38
type input "4077510219"
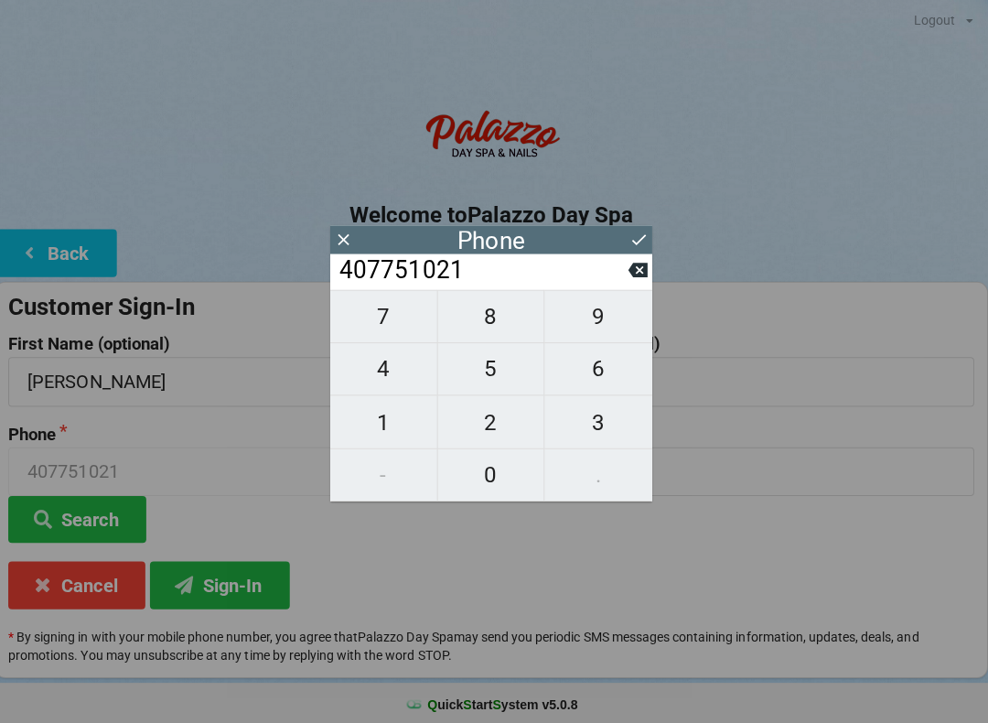
type input "4077510219"
click at [641, 227] on button at bounding box center [640, 238] width 19 height 25
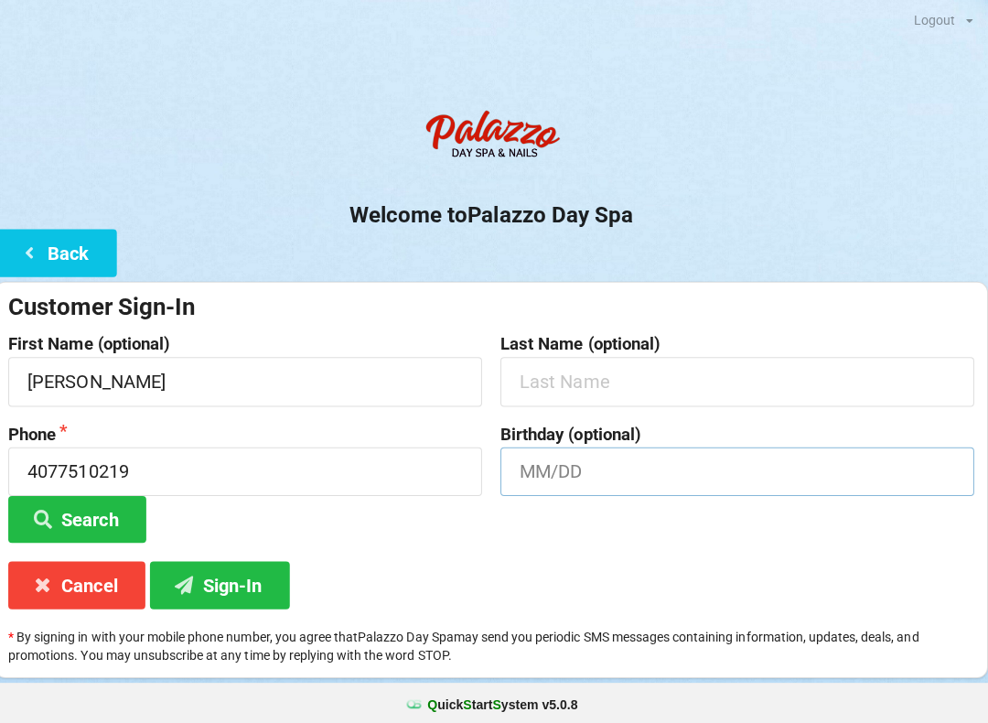
click at [547, 457] on input "text" at bounding box center [738, 469] width 471 height 48
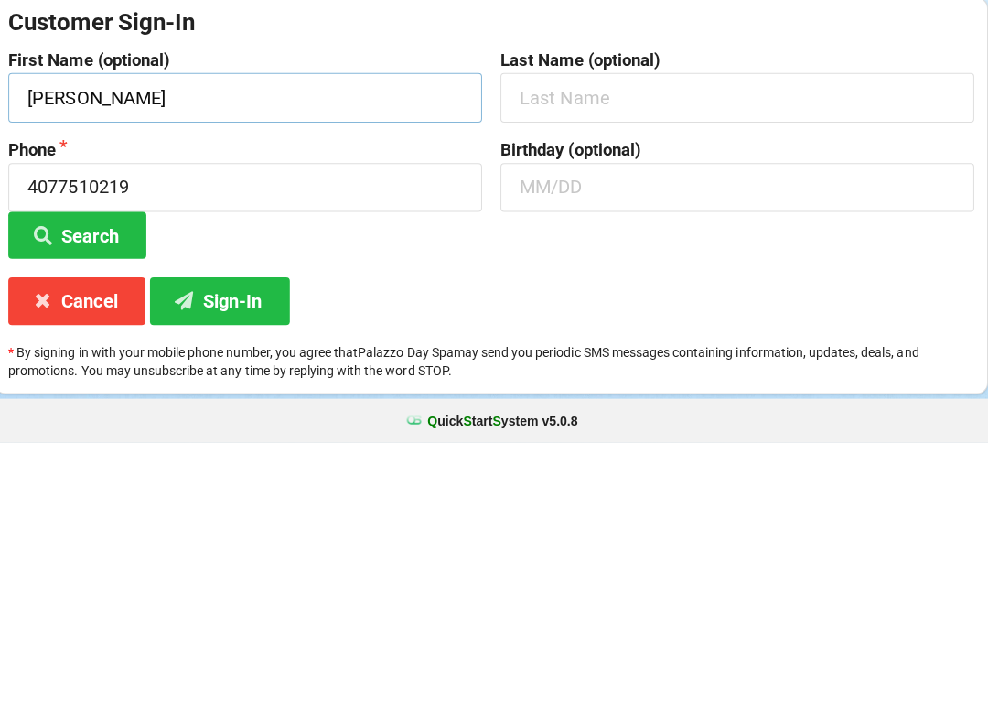
click at [148, 355] on input "[PERSON_NAME]" at bounding box center [249, 379] width 471 height 48
click at [138, 355] on input "[PERSON_NAME]" at bounding box center [249, 379] width 471 height 48
click at [77, 493] on button "Search" at bounding box center [82, 516] width 137 height 47
type input "[PERSON_NAME]"
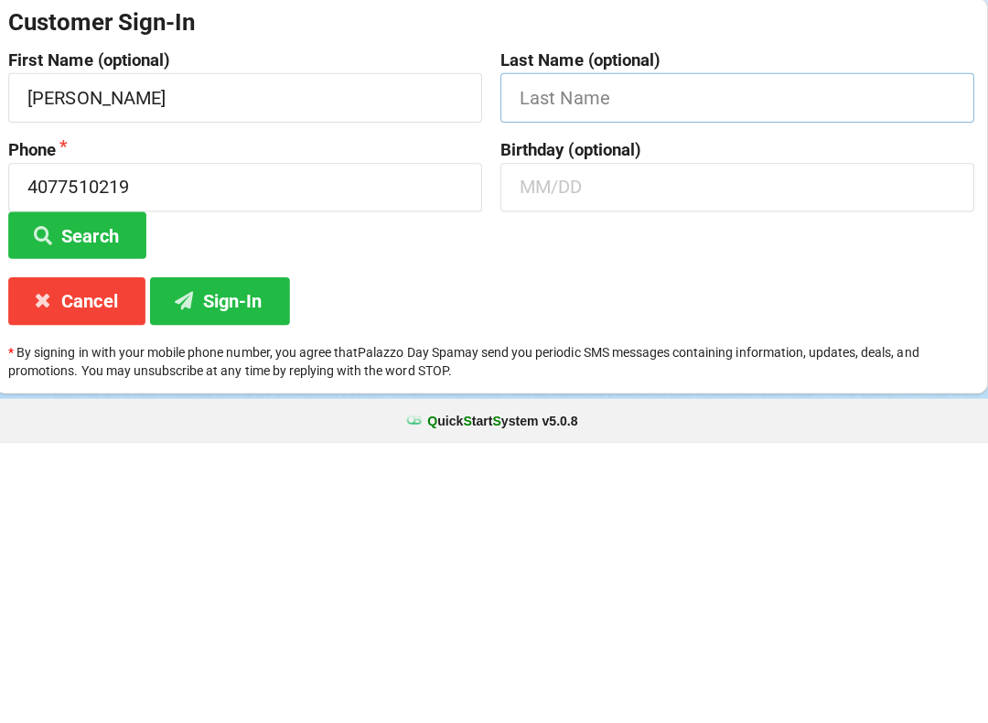
click at [541, 355] on input "text" at bounding box center [738, 379] width 471 height 48
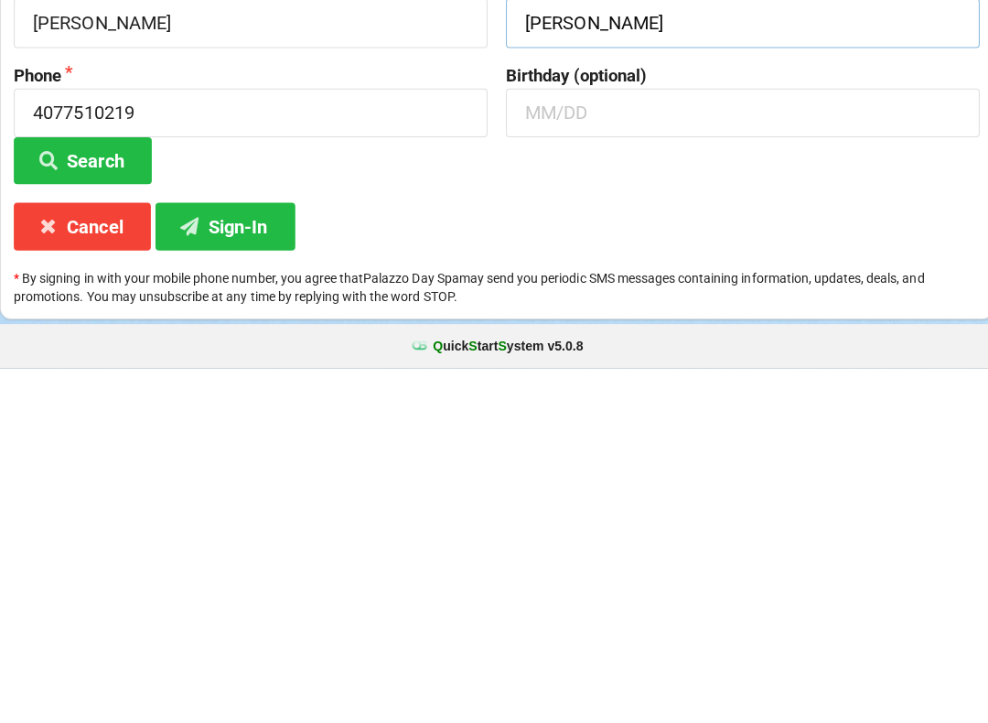
type input "[PERSON_NAME]"
click at [552, 445] on input "text" at bounding box center [738, 469] width 471 height 48
type input "09/24"
click at [248, 558] on button "Sign-In" at bounding box center [224, 581] width 139 height 47
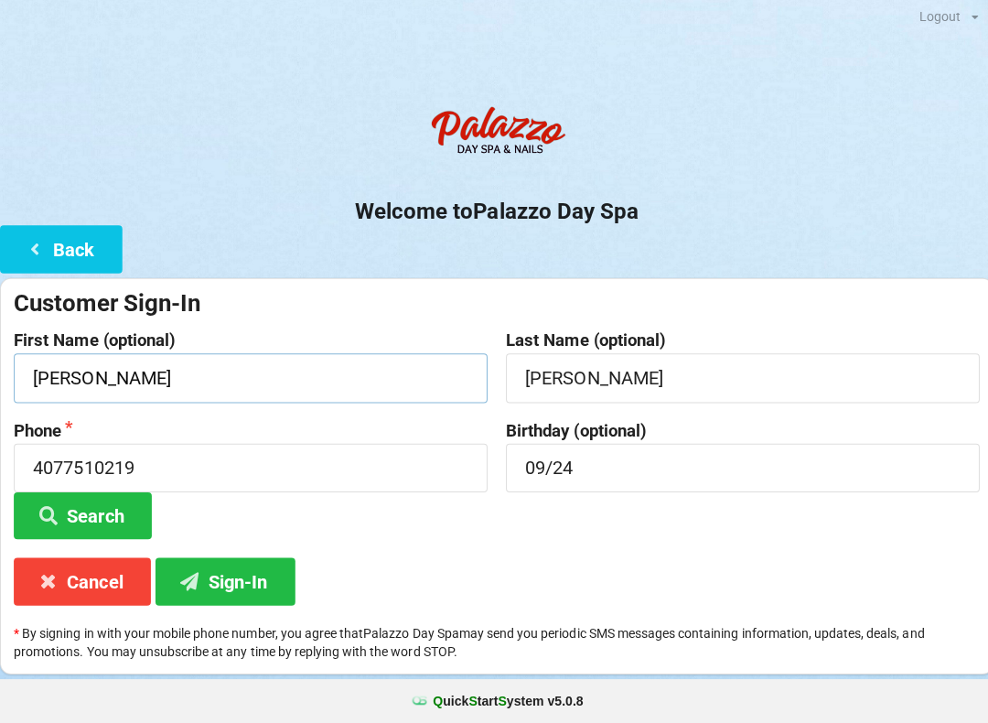
click at [93, 368] on input "[PERSON_NAME]" at bounding box center [249, 379] width 471 height 48
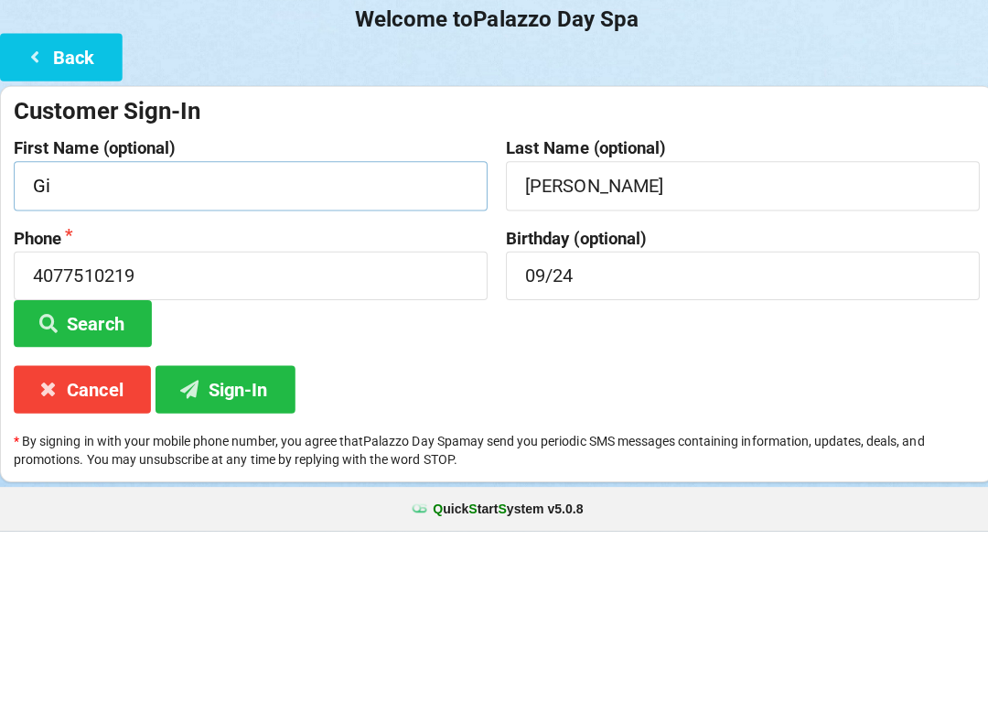
type input "G"
type input "[PERSON_NAME]"
click at [111, 493] on button "Search" at bounding box center [82, 516] width 137 height 47
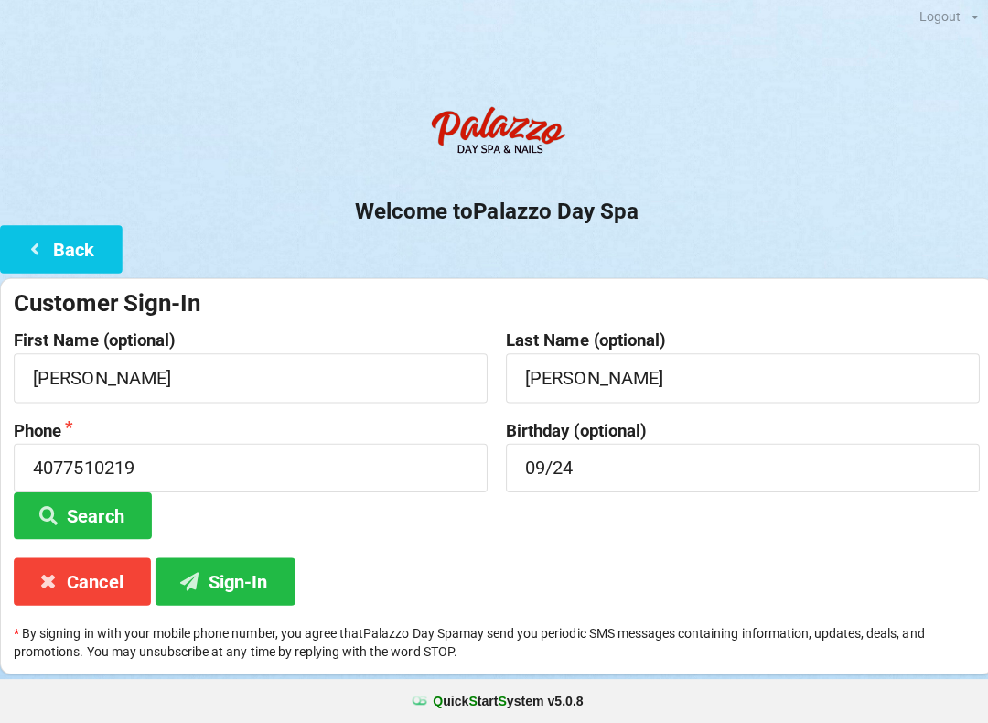
click at [183, 291] on div "Customer Sign-In" at bounding box center [494, 305] width 960 height 30
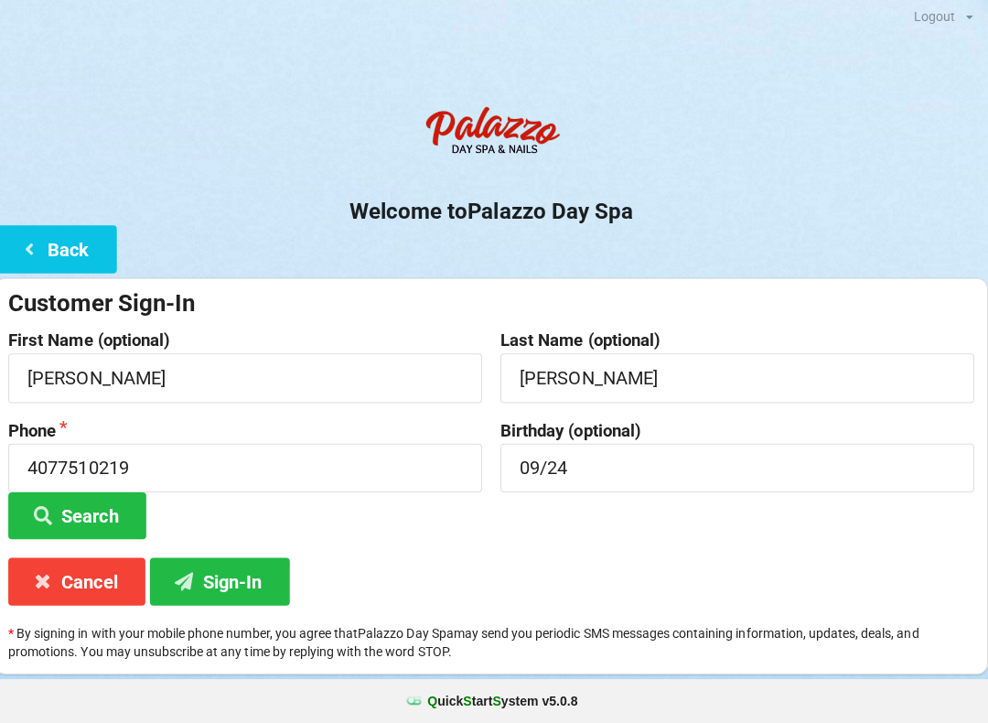
click at [236, 578] on button "Sign-In" at bounding box center [224, 581] width 139 height 47
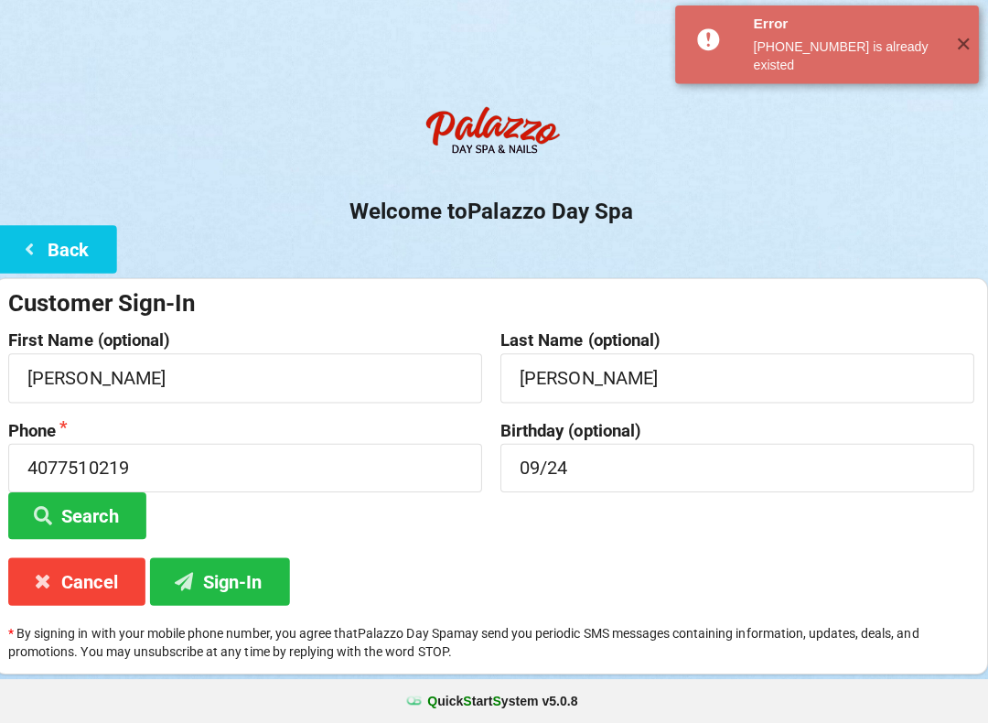
click at [74, 239] on button "Back" at bounding box center [61, 251] width 122 height 47
